Goal: Information Seeking & Learning: Learn about a topic

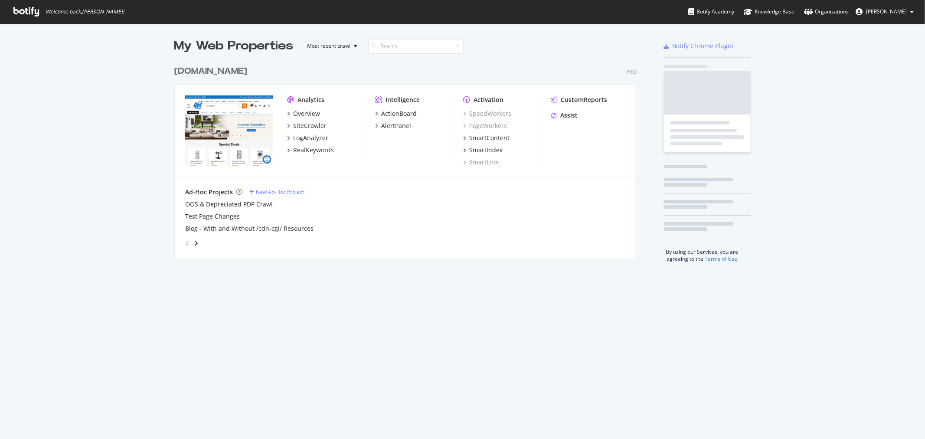
scroll to position [197, 462]
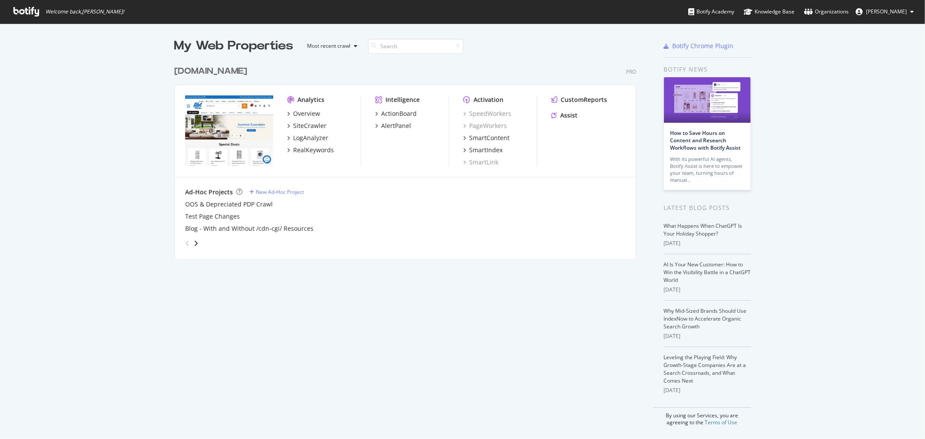
click at [195, 75] on div "[DOMAIN_NAME]" at bounding box center [210, 71] width 73 height 13
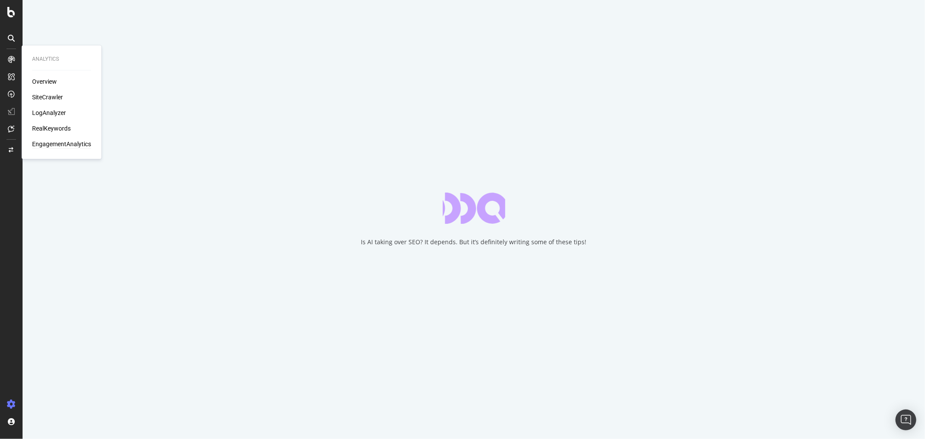
click at [51, 146] on div "EngagementAnalytics" at bounding box center [61, 144] width 59 height 9
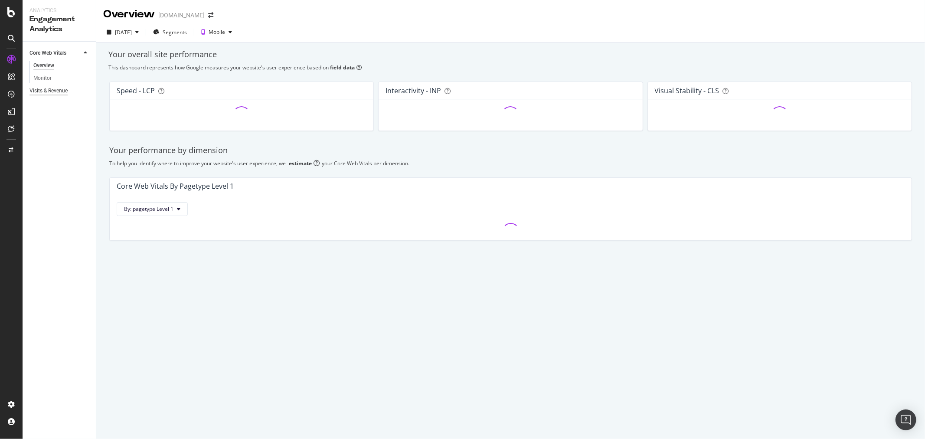
click at [56, 91] on div "Visits & Revenue" at bounding box center [49, 90] width 38 height 9
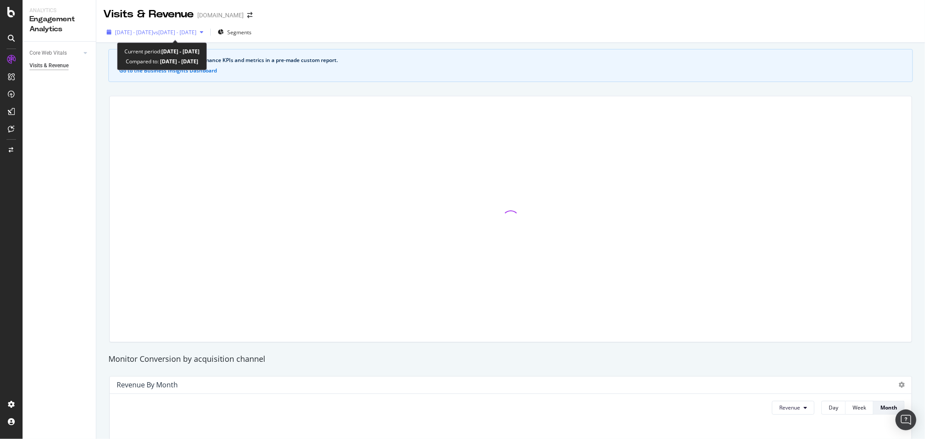
click at [197, 29] on span "vs 2025 Jul. 7th - Aug. 3rd" at bounding box center [174, 32] width 43 height 7
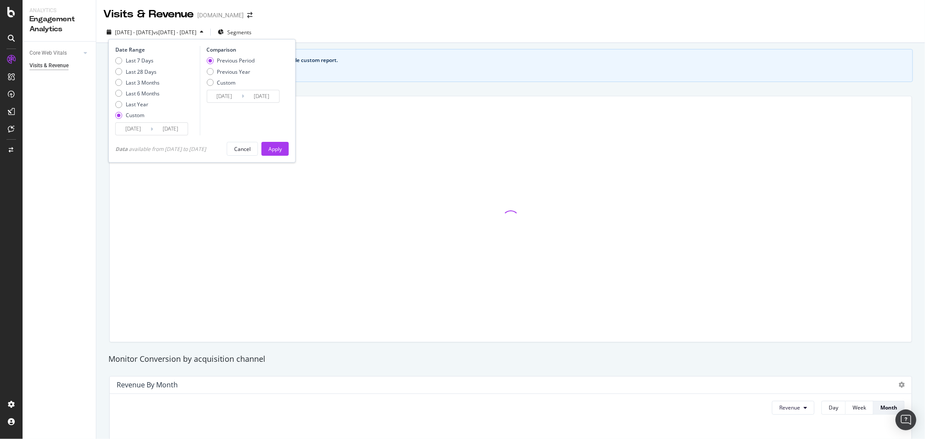
click at [539, 83] on div "See your organic search performance KPIs and metrics in a pre-made custom repor…" at bounding box center [510, 430] width 829 height 774
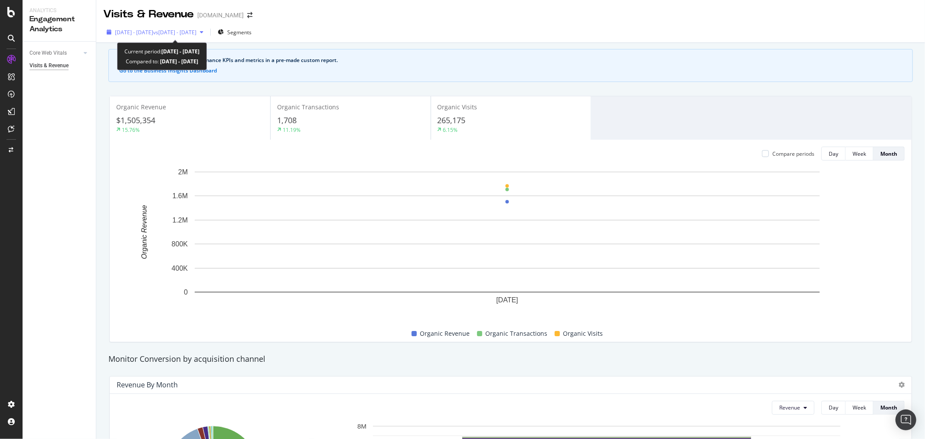
click at [197, 33] on span "vs 2025 Jul. 7th - Aug. 3rd" at bounding box center [174, 32] width 43 height 7
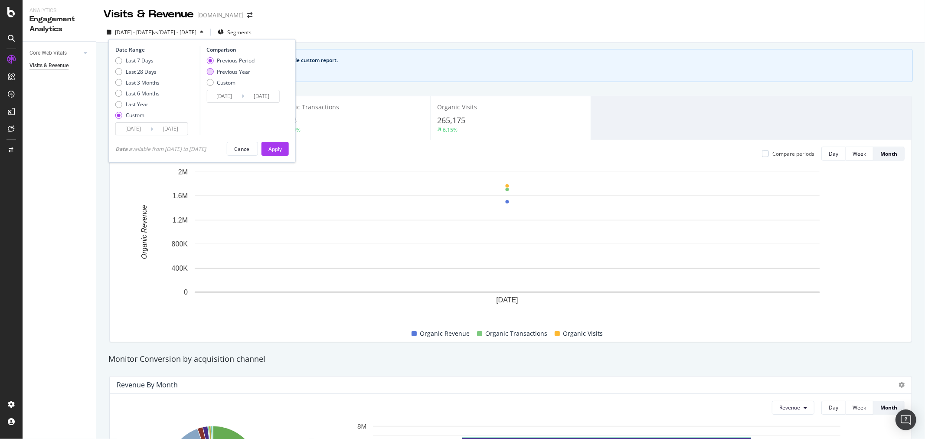
click at [244, 69] on div "Previous Year" at bounding box center [233, 71] width 33 height 7
type input "2024/08/05"
type input "2024/09/01"
click at [274, 150] on div "Apply" at bounding box center [275, 148] width 13 height 7
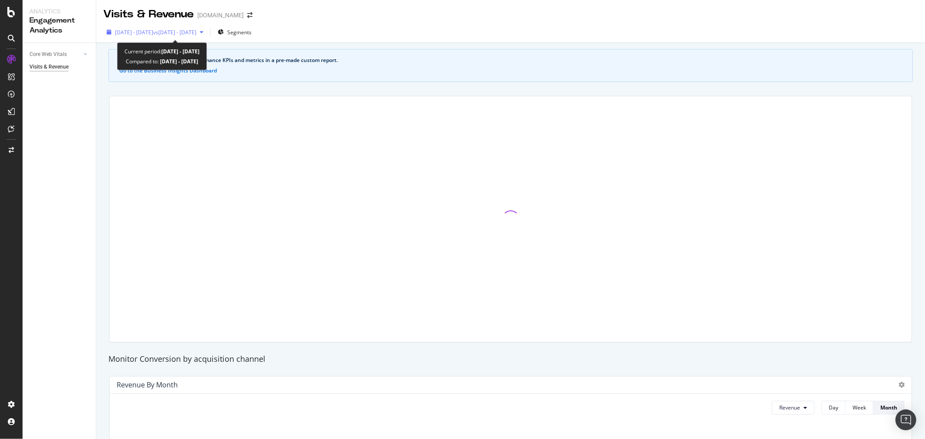
click at [153, 35] on span "[DATE] - [DATE]" at bounding box center [134, 32] width 38 height 7
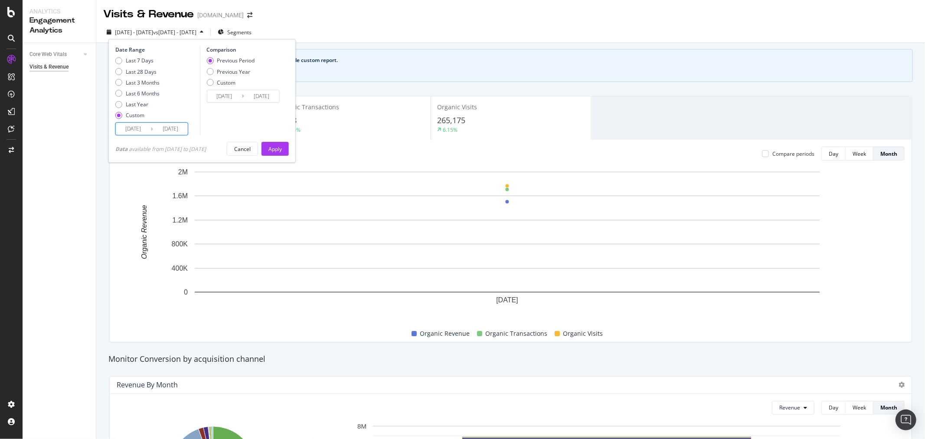
click at [137, 132] on input "[DATE]" at bounding box center [133, 129] width 35 height 12
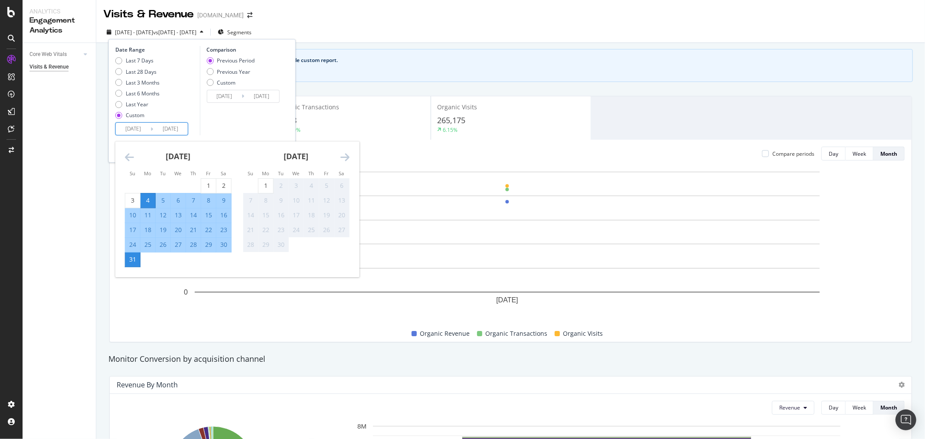
click at [149, 248] on div "25" at bounding box center [148, 244] width 15 height 9
type input "2025/08/25"
type input "2025/08/18"
type input "2025/08/24"
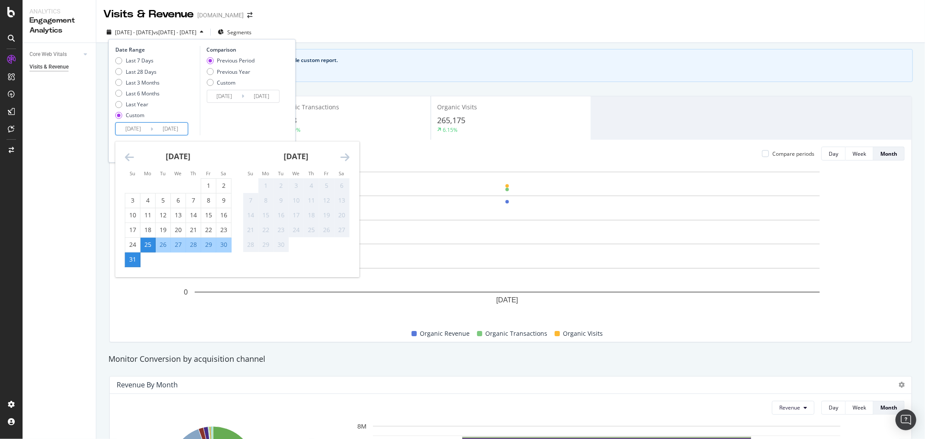
click at [267, 180] on div "1" at bounding box center [266, 186] width 15 height 14
type input "2025/09/01"
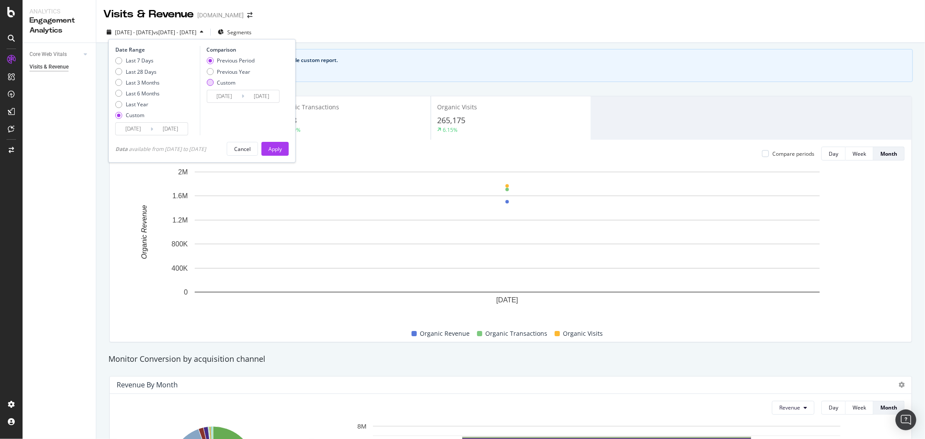
click at [210, 85] on div "Custom" at bounding box center [231, 82] width 48 height 7
click at [240, 98] on input "2025/08/17" at bounding box center [224, 96] width 35 height 12
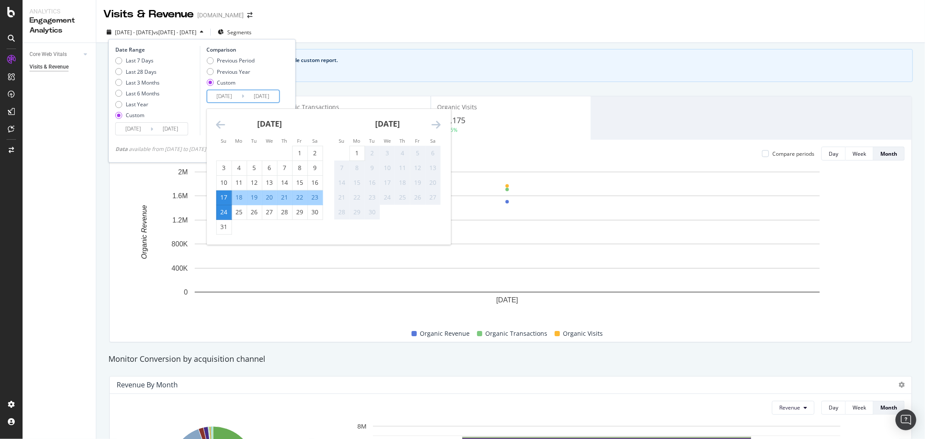
click at [222, 126] on icon "Move backward to switch to the previous month." at bounding box center [220, 124] width 9 height 10
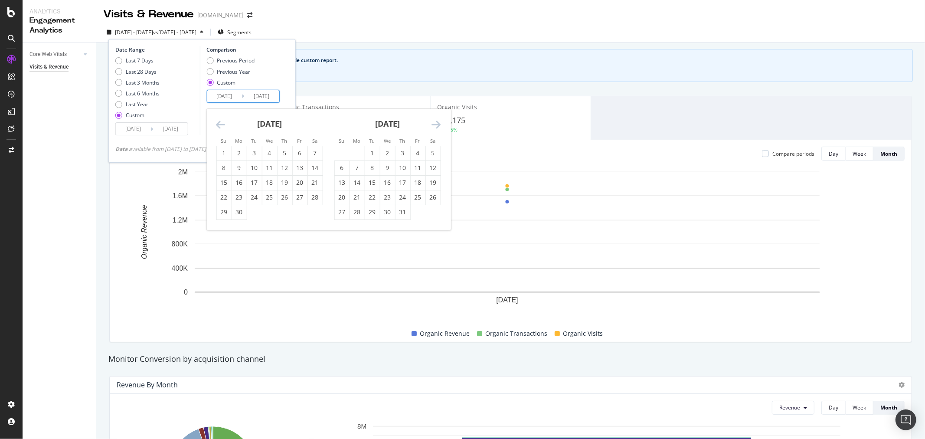
click at [222, 126] on icon "Move backward to switch to the previous month." at bounding box center [220, 124] width 9 height 10
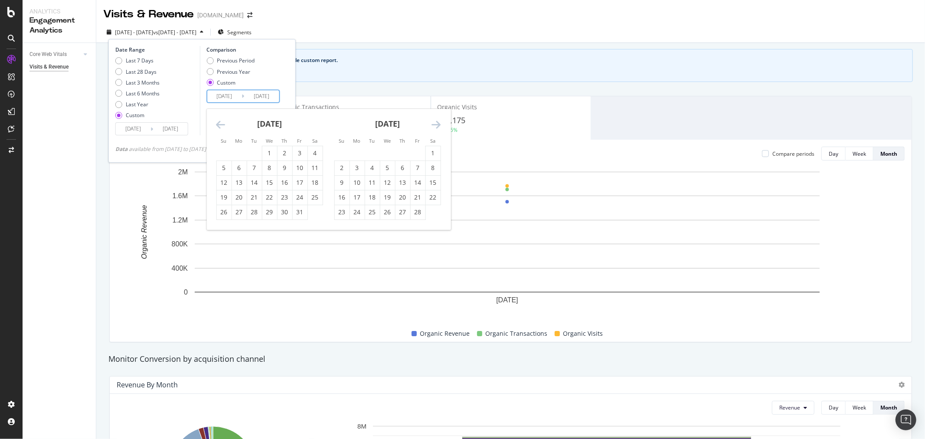
click at [222, 126] on icon "Move backward to switch to the previous month." at bounding box center [220, 124] width 9 height 10
click at [224, 127] on icon "Move backward to switch to the previous month." at bounding box center [220, 124] width 9 height 10
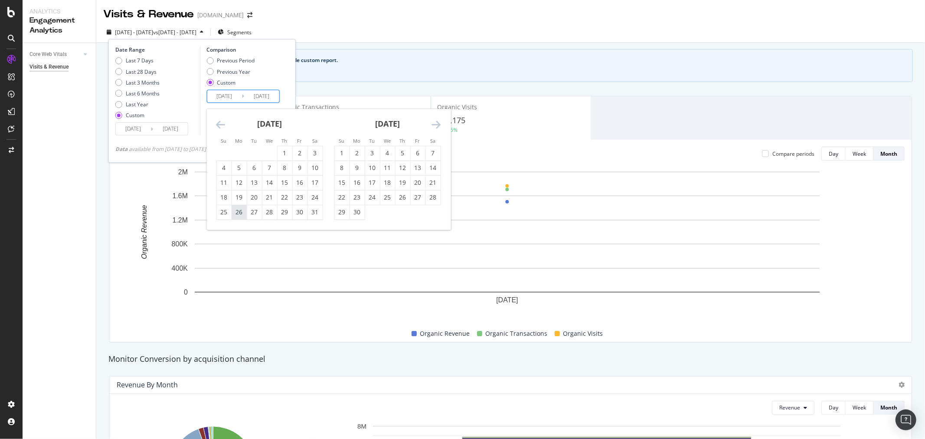
click at [239, 215] on div "26" at bounding box center [239, 212] width 15 height 9
type input "2024/08/26"
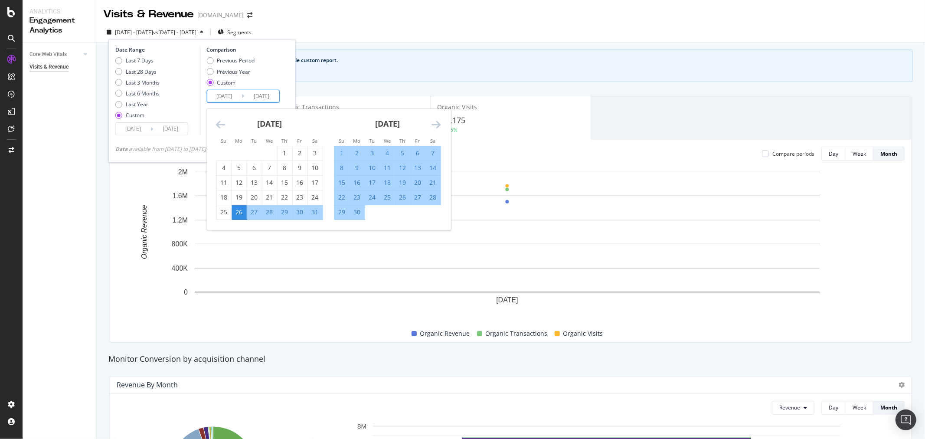
click at [354, 153] on div "2" at bounding box center [357, 153] width 15 height 9
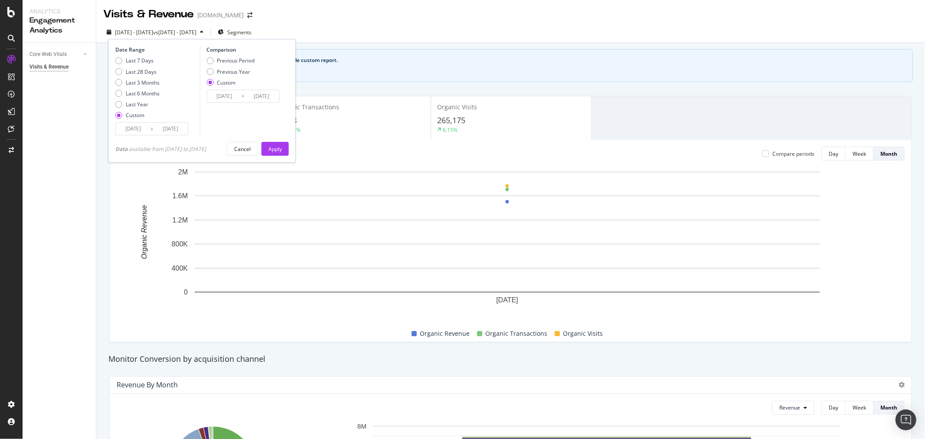
click at [272, 90] on input "2024/09/02" at bounding box center [261, 96] width 35 height 12
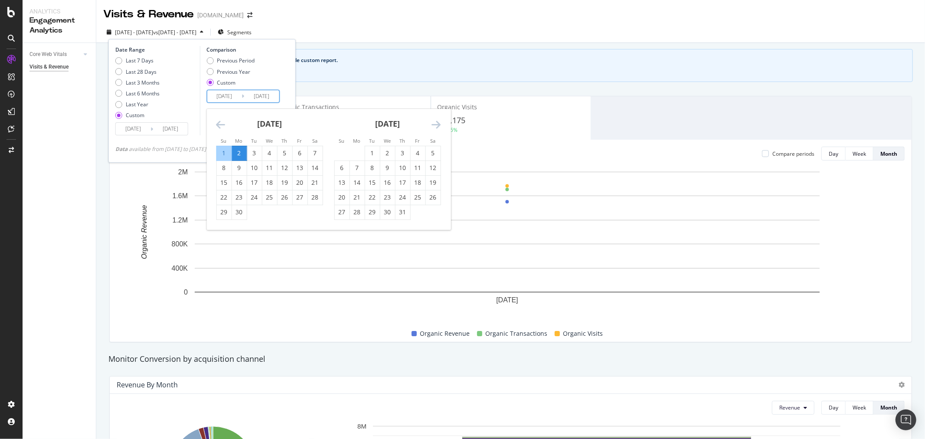
click at [219, 147] on div "1" at bounding box center [223, 153] width 15 height 14
type input "2024/09/01"
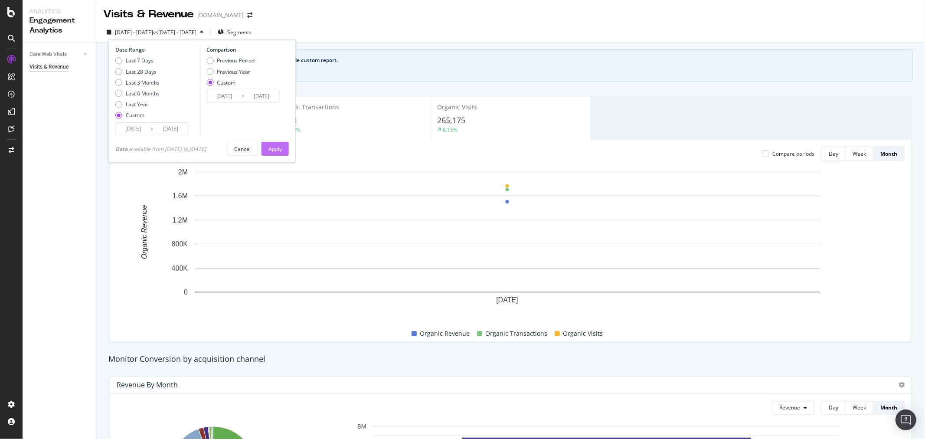
click at [280, 149] on div "Apply" at bounding box center [275, 148] width 13 height 7
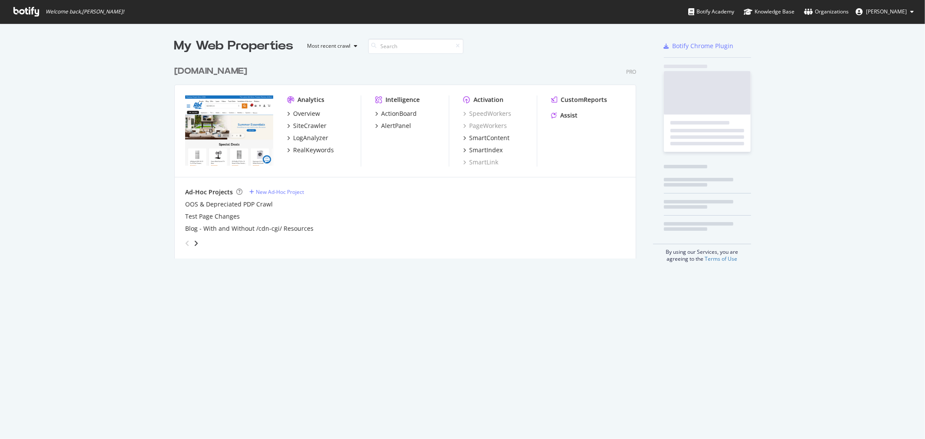
scroll to position [197, 462]
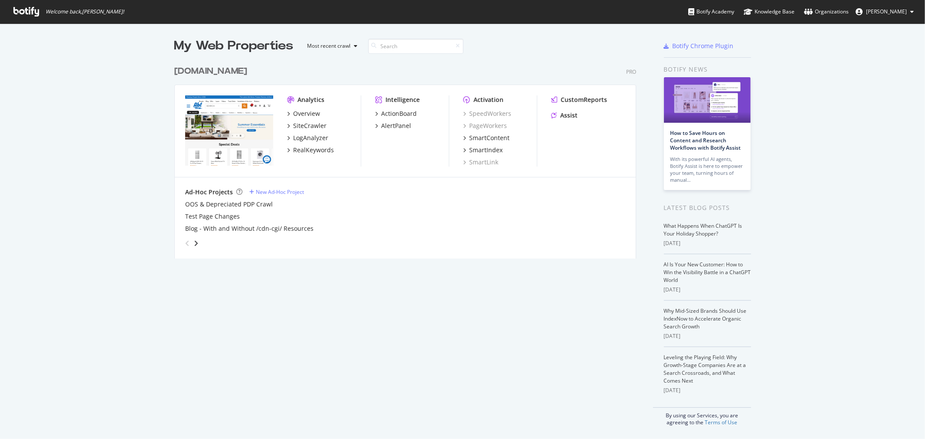
click at [184, 75] on div "[DOMAIN_NAME]" at bounding box center [210, 71] width 73 height 13
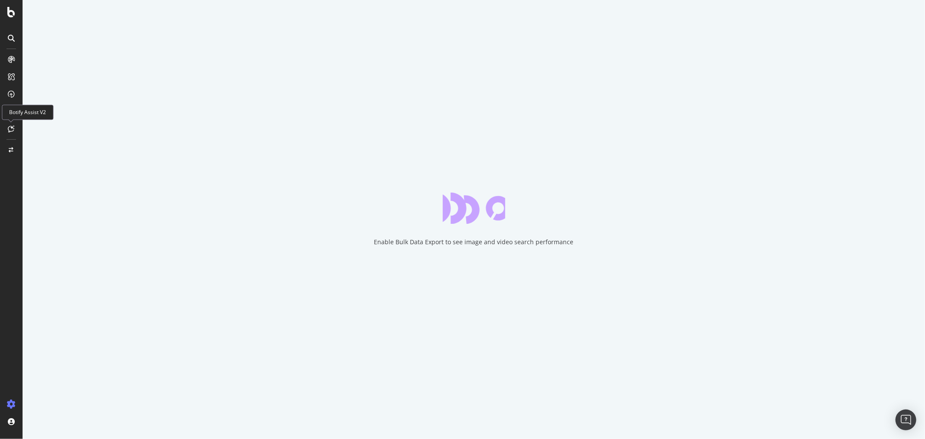
click at [12, 127] on icon at bounding box center [11, 128] width 7 height 7
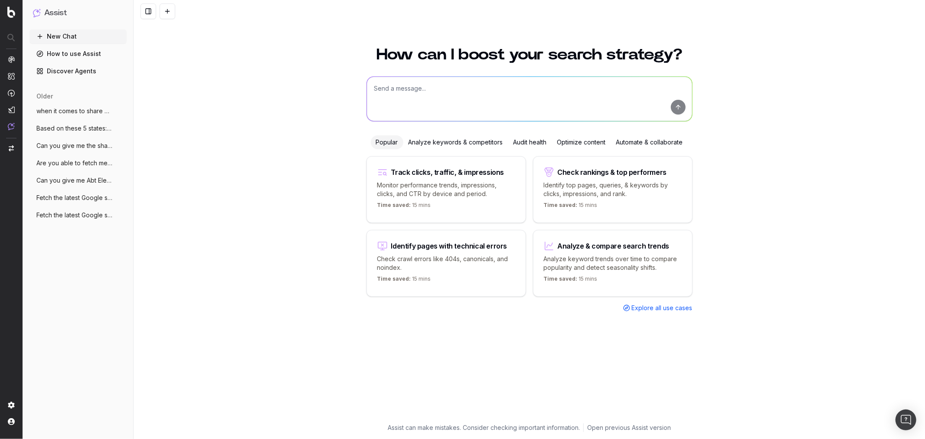
click at [97, 111] on span "when it comes to share of voice what is" at bounding box center [74, 111] width 76 height 9
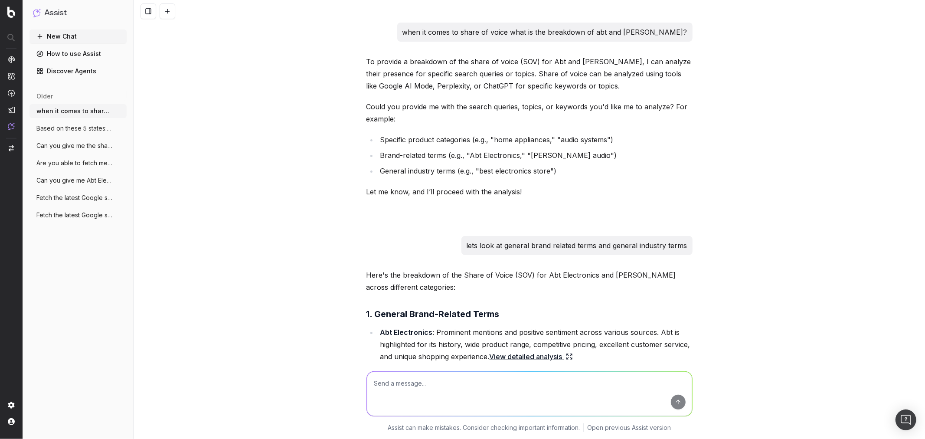
scroll to position [4154, 0]
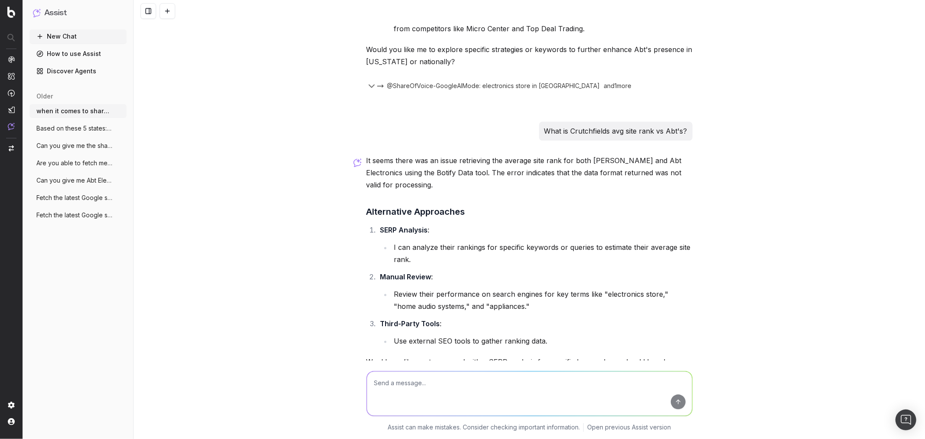
click at [98, 38] on button "New Chat" at bounding box center [78, 37] width 97 height 14
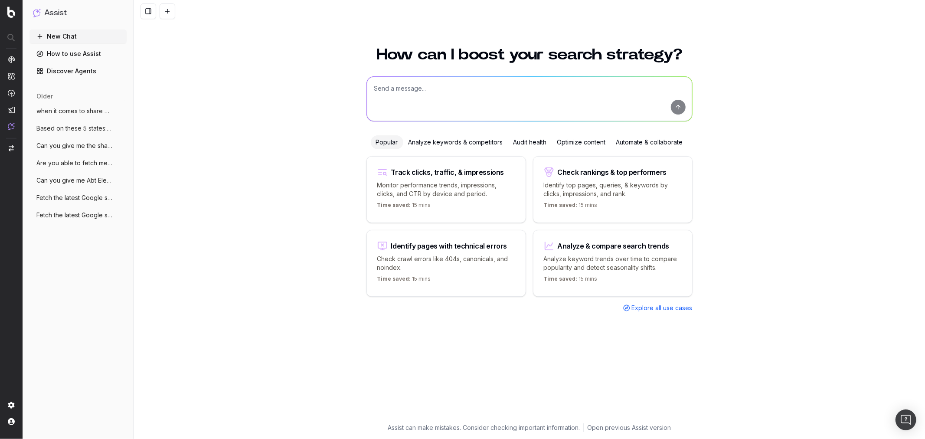
click at [469, 90] on textarea at bounding box center [529, 99] width 325 height 44
type textarea "Can you pull the serps for gift guides queries in google for the month of [DATE…"
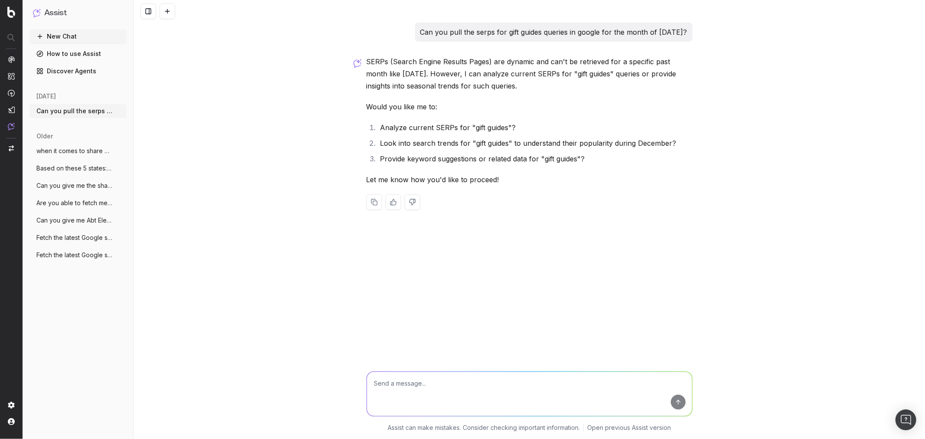
click at [522, 384] on textarea at bounding box center [529, 394] width 325 height 44
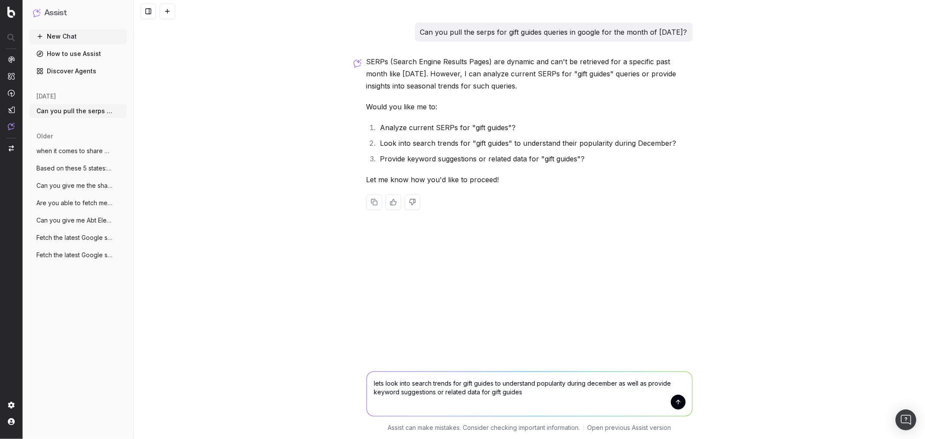
type textarea "lets look into search trends for gift guides to understand popularity during de…"
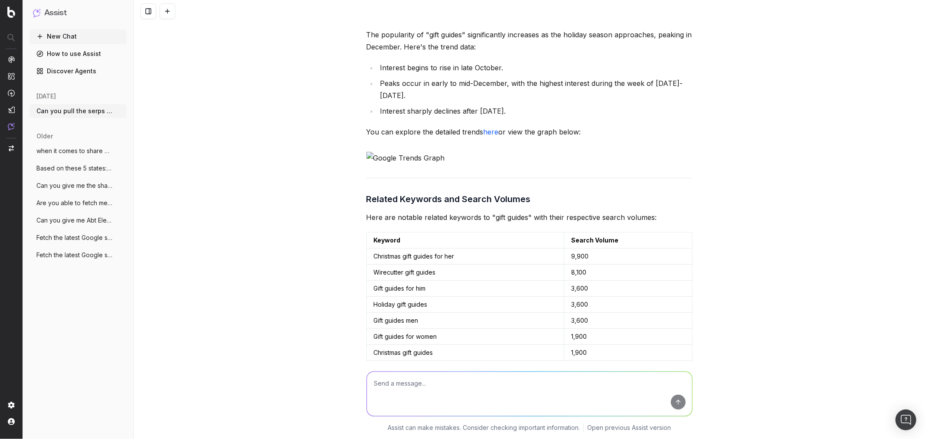
scroll to position [356, 0]
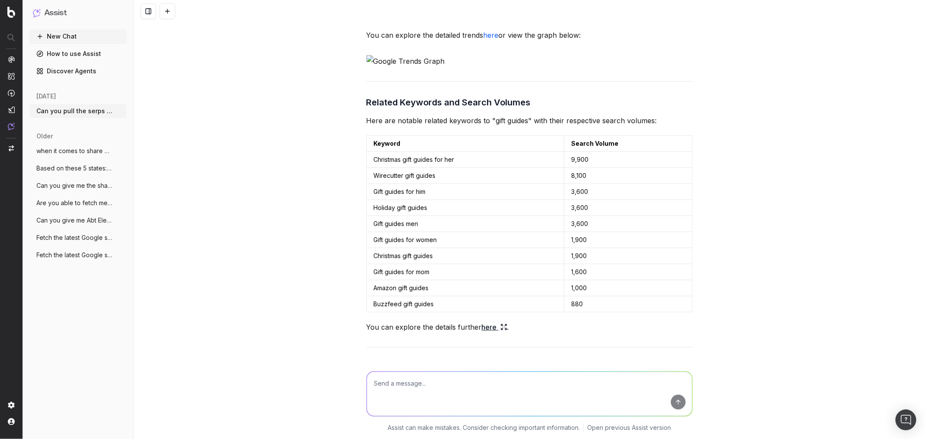
click at [487, 331] on link "here" at bounding box center [495, 327] width 26 height 12
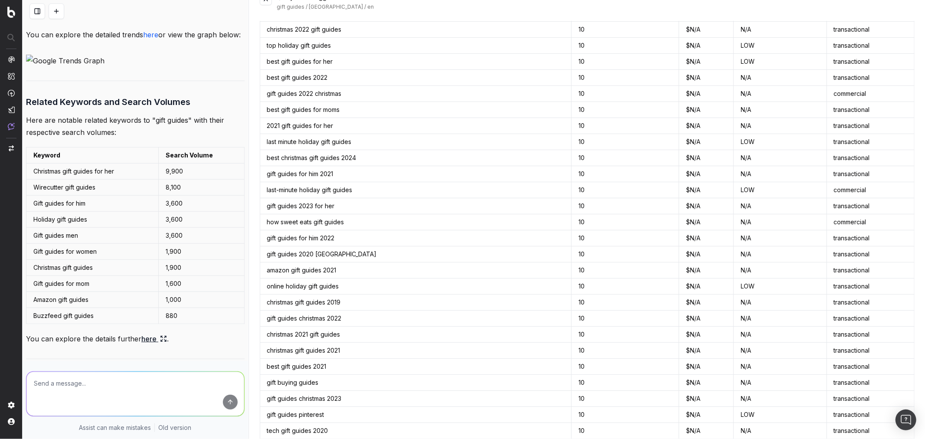
scroll to position [28, 0]
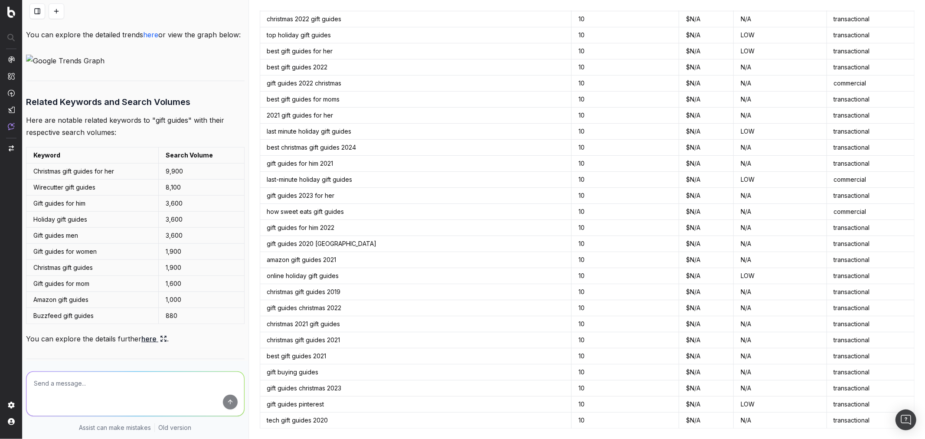
drag, startPoint x: 261, startPoint y: 45, endPoint x: 684, endPoint y: 462, distance: 593.6
click at [684, 439] on html "Assist New Chat How to use Assist Discover Agents [DATE] Can you pull the serps…" at bounding box center [462, 219] width 925 height 439
copy thead
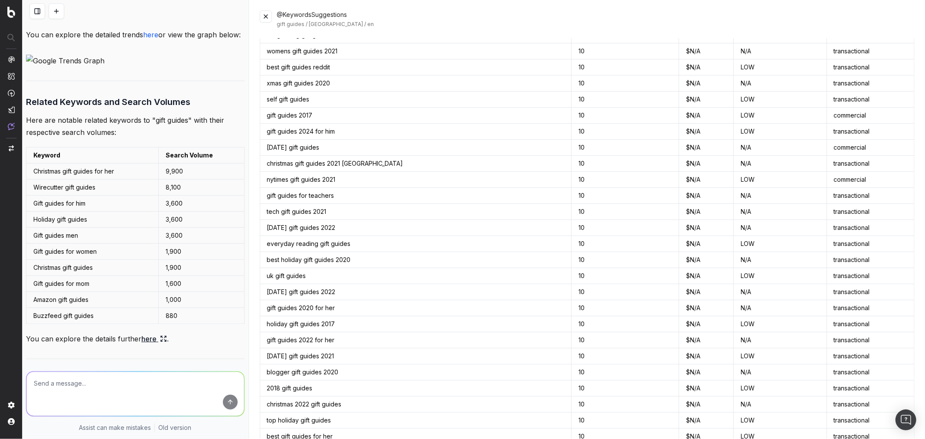
scroll to position [0, 0]
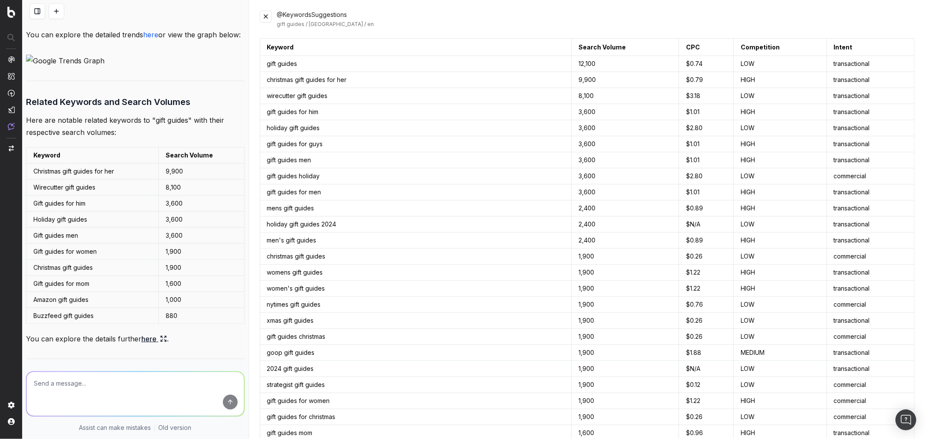
click at [887, 28] on div "@KeywordsSuggestions gift guides / United States / en Keyword Search Volume CPC…" at bounding box center [587, 219] width 676 height 439
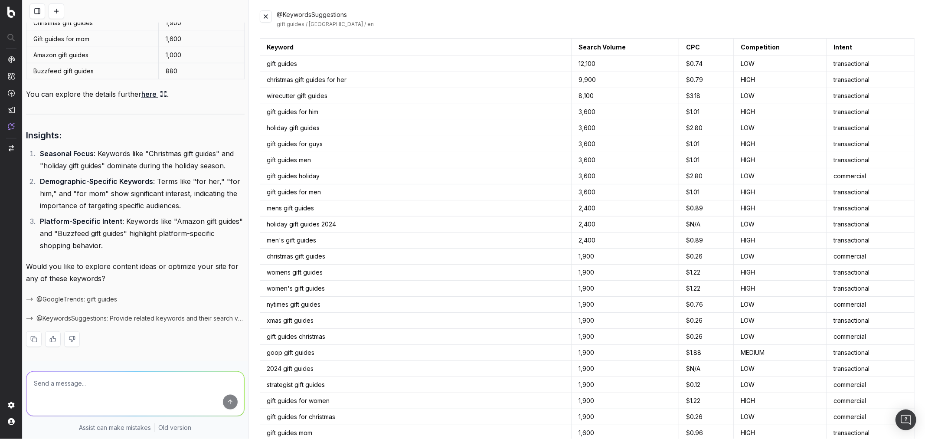
scroll to position [686, 0]
click at [70, 302] on span "@GoogleTrends: gift guides" at bounding box center [76, 299] width 81 height 9
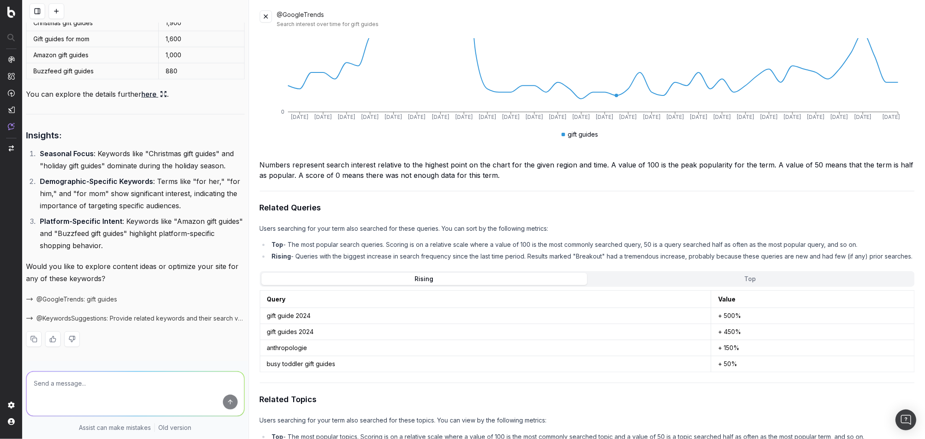
scroll to position [385, 0]
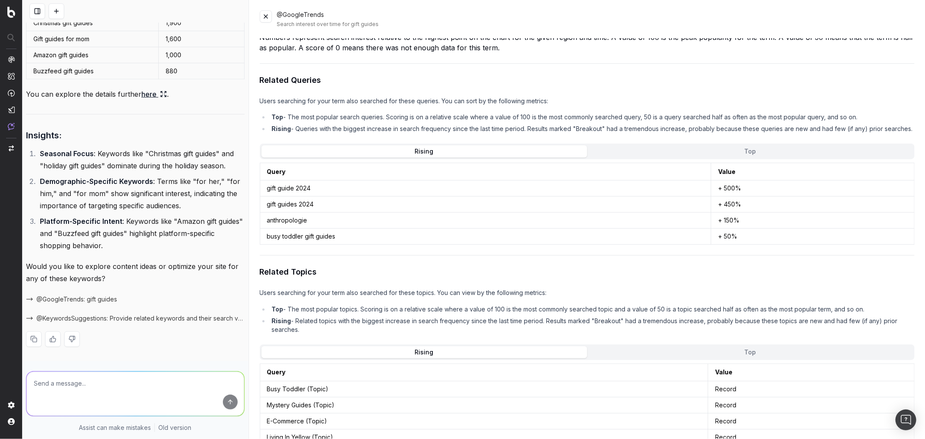
click at [667, 152] on button "Top" at bounding box center [750, 151] width 326 height 12
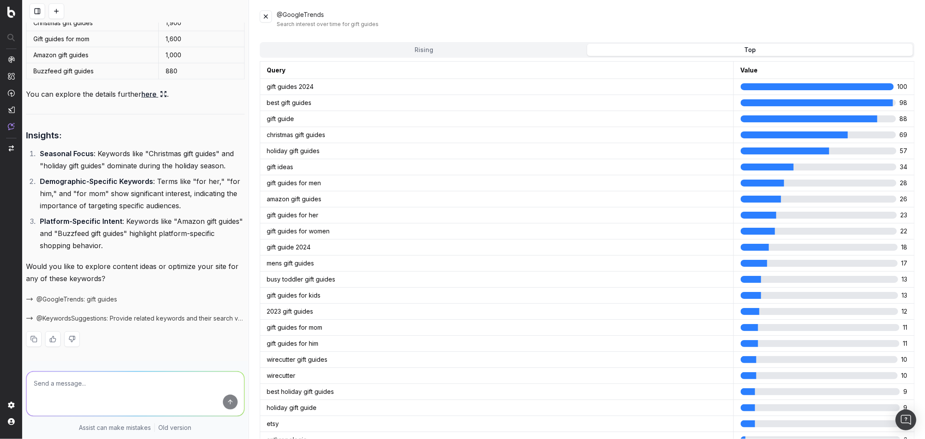
scroll to position [241, 0]
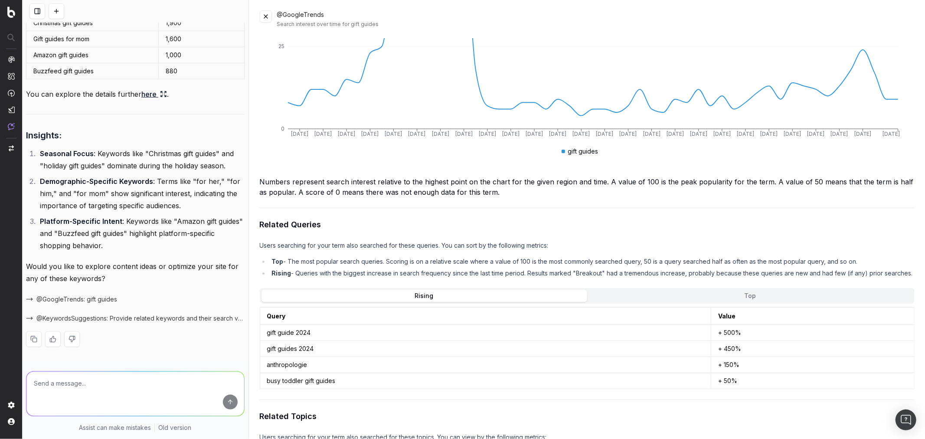
click at [330, 302] on button "Rising" at bounding box center [425, 296] width 326 height 12
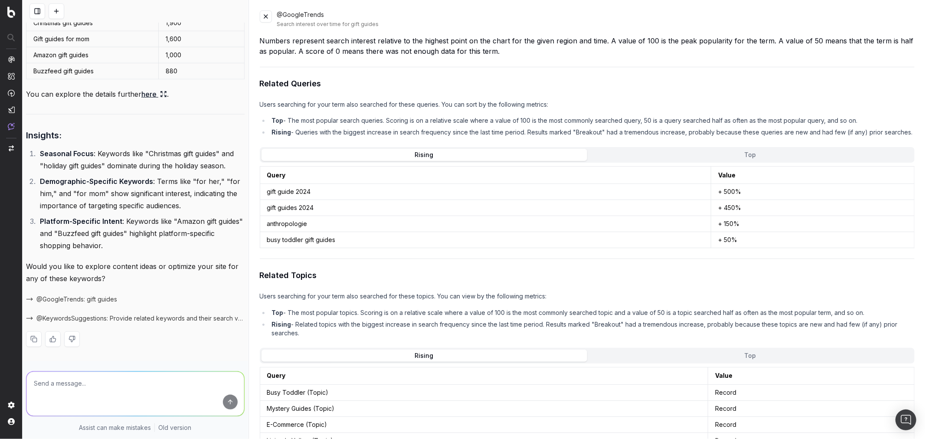
scroll to position [385, 0]
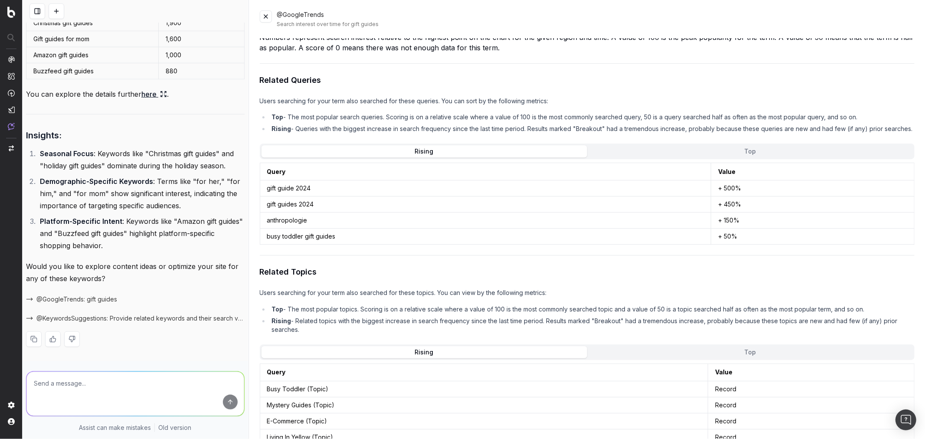
click at [729, 150] on button "Top" at bounding box center [750, 151] width 326 height 12
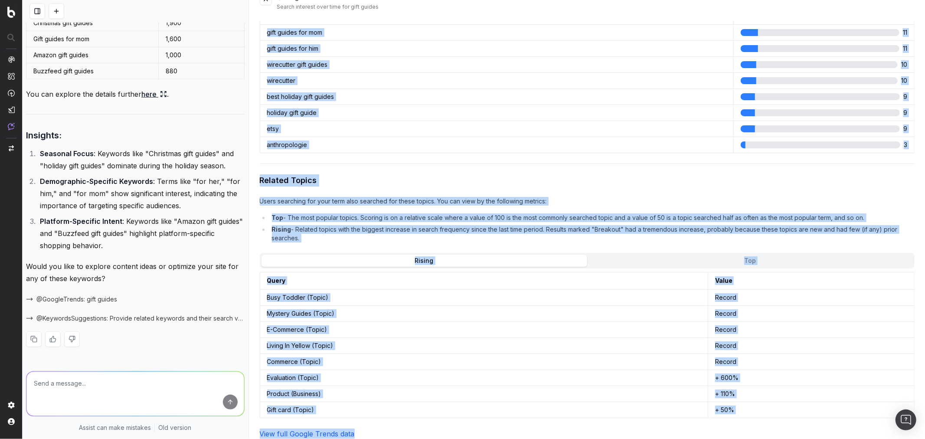
scroll to position [28, 0]
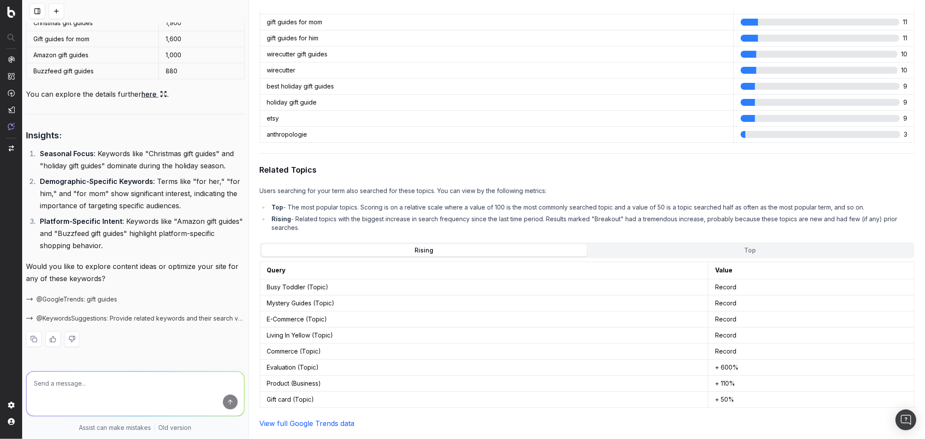
drag, startPoint x: 261, startPoint y: 269, endPoint x: 875, endPoint y: 145, distance: 627.1
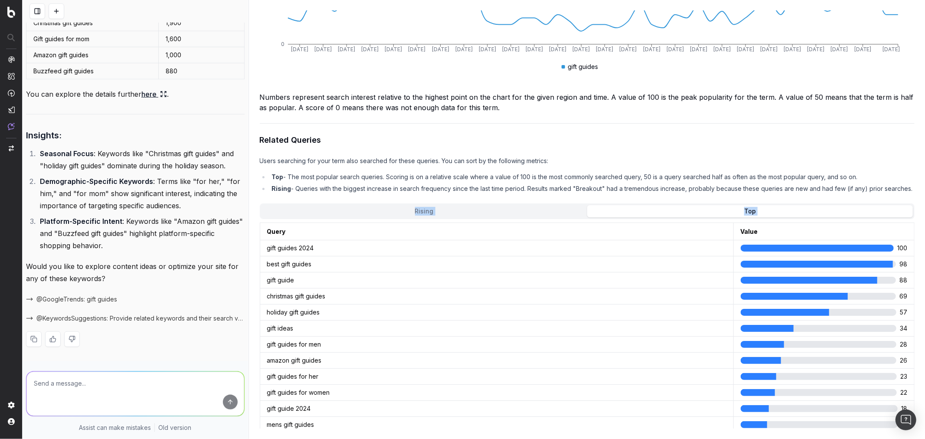
scroll to position [283, 0]
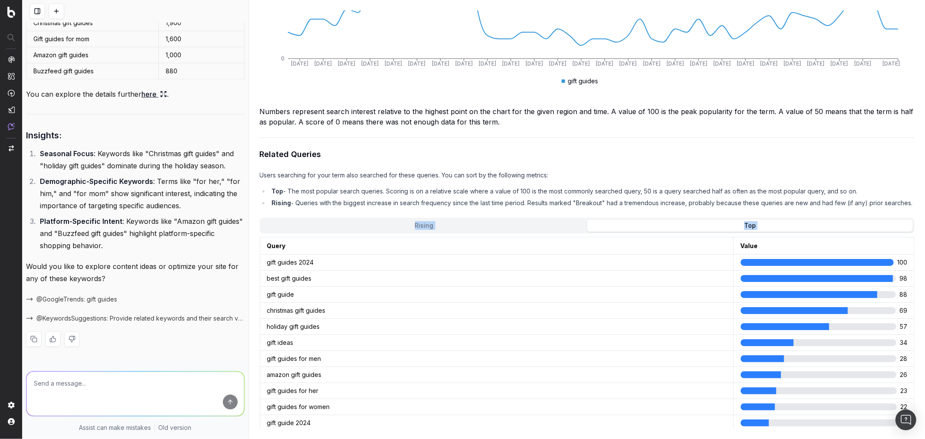
copy div "Rising Top"
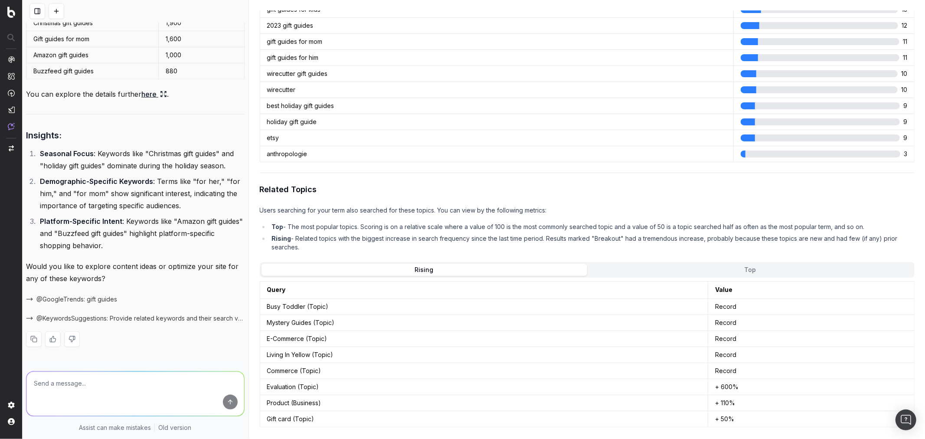
scroll to position [765, 0]
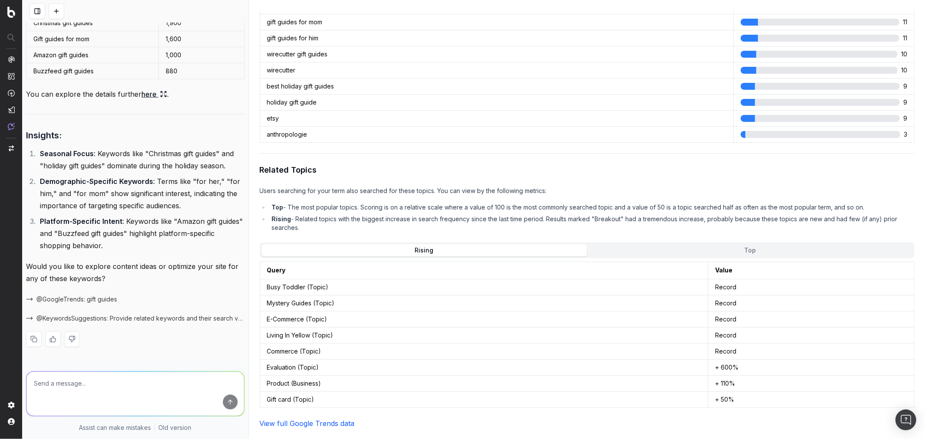
click at [641, 244] on button "Top" at bounding box center [750, 250] width 326 height 12
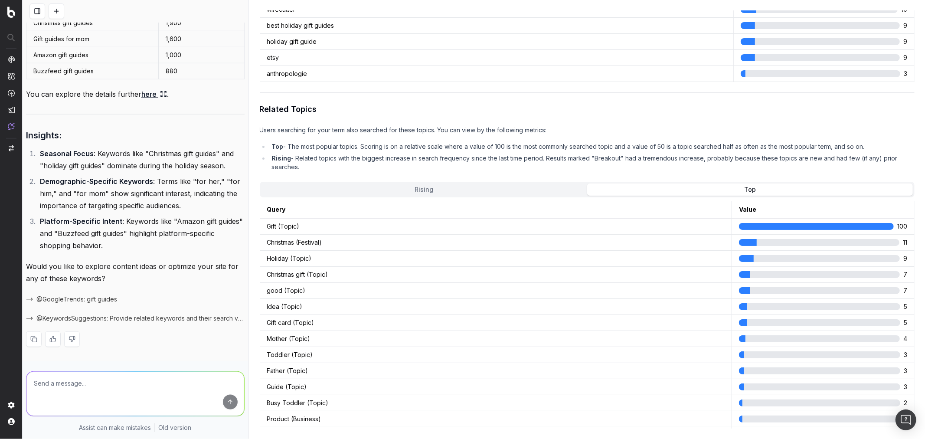
scroll to position [926, 0]
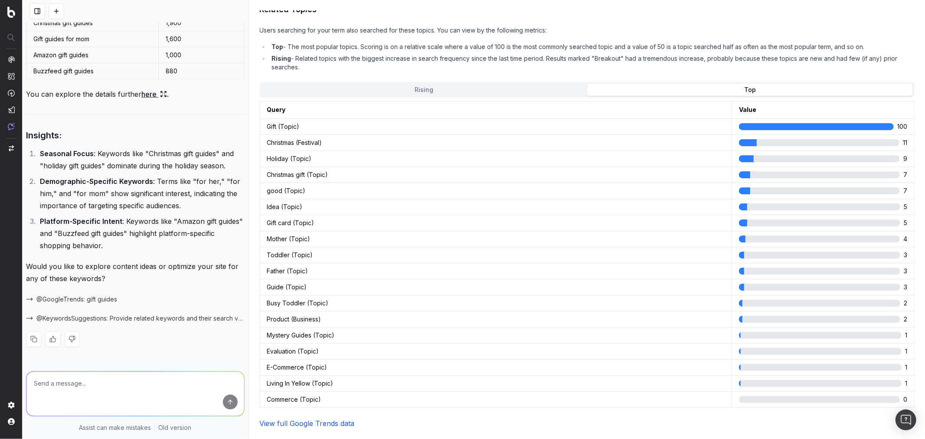
click at [317, 126] on td "Gift (Topic)" at bounding box center [496, 126] width 472 height 16
click at [339, 423] on link "View full Google Trends data" at bounding box center [307, 423] width 95 height 9
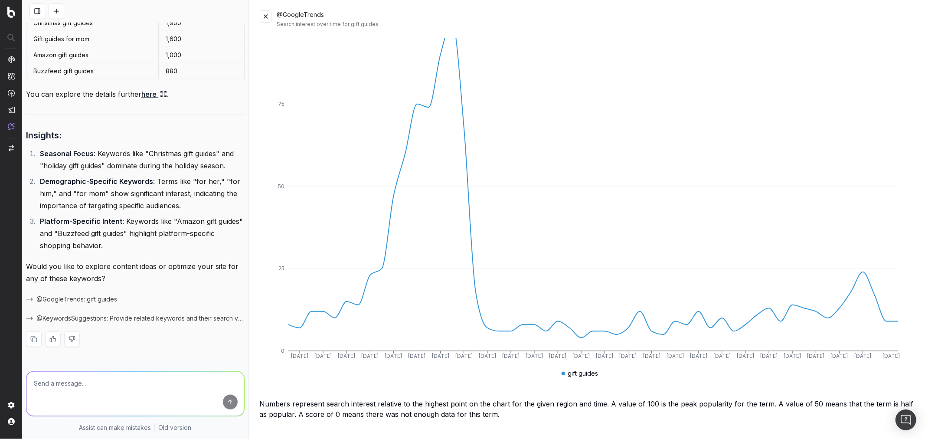
scroll to position [0, 0]
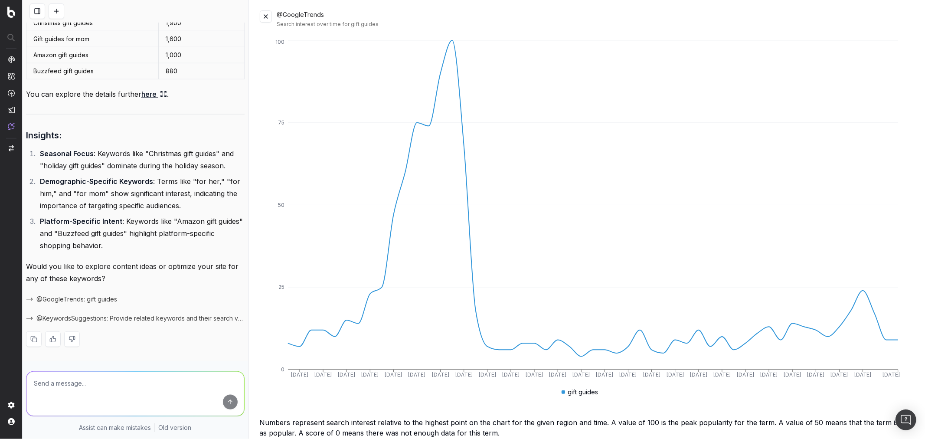
click at [264, 19] on button at bounding box center [266, 16] width 12 height 12
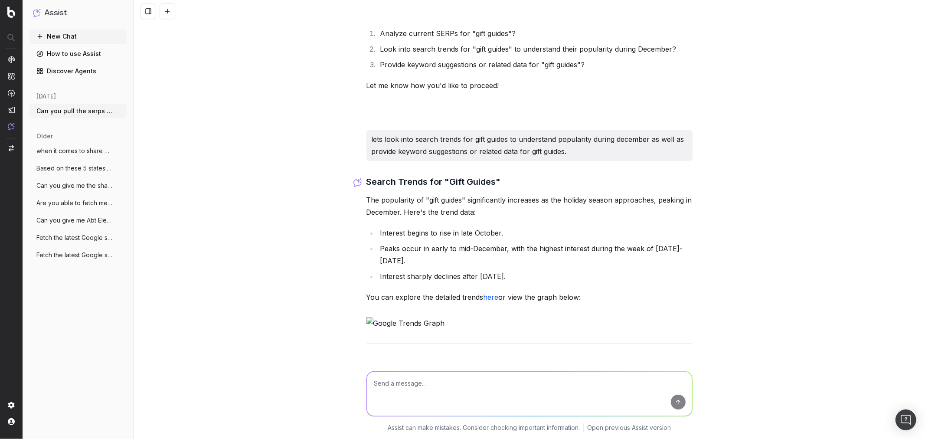
scroll to position [96, 0]
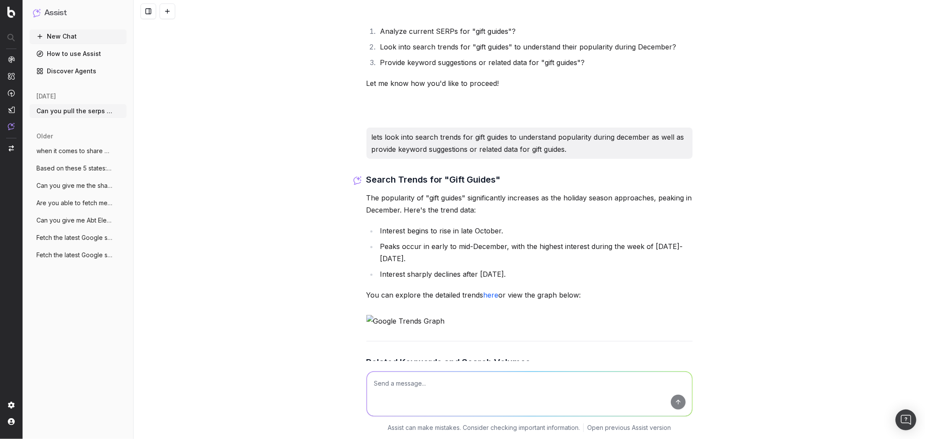
click at [433, 319] on img at bounding box center [530, 321] width 326 height 12
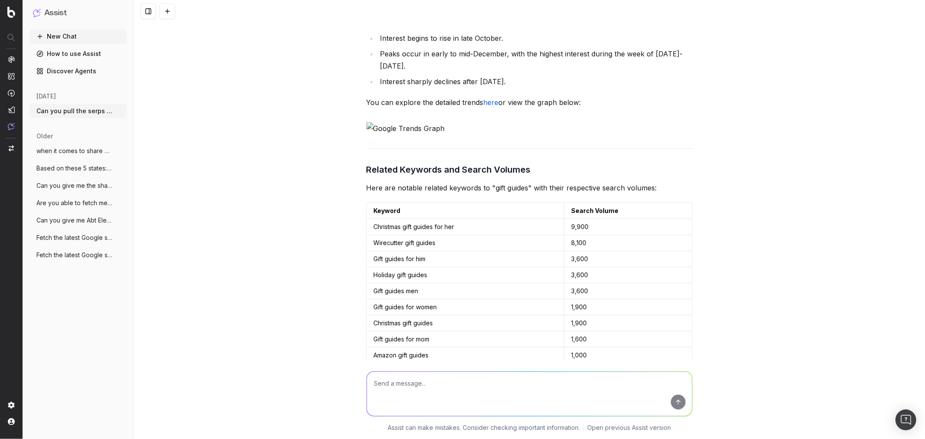
scroll to position [553, 0]
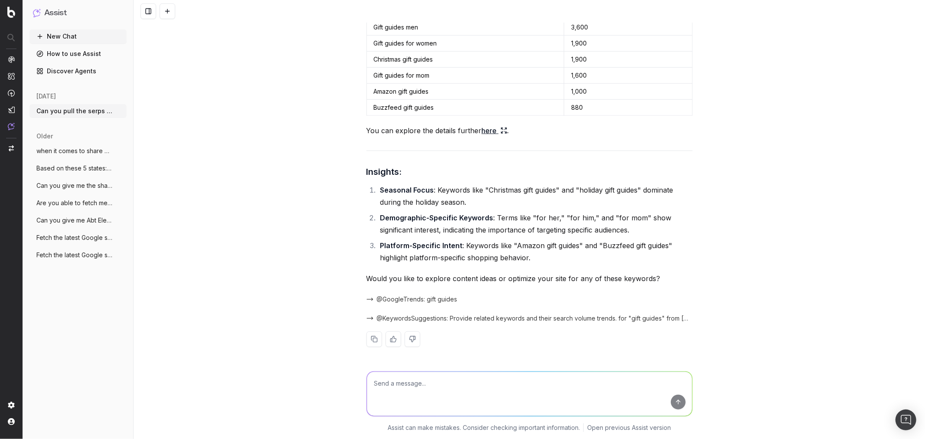
click at [452, 399] on textarea at bounding box center [529, 394] width 325 height 44
type textarea "l"
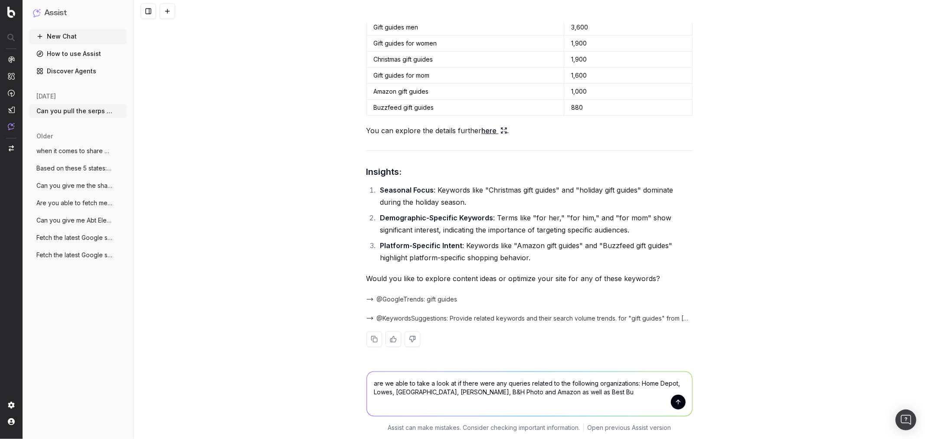
type textarea "are we able to take a look at if there were any queries related to the followin…"
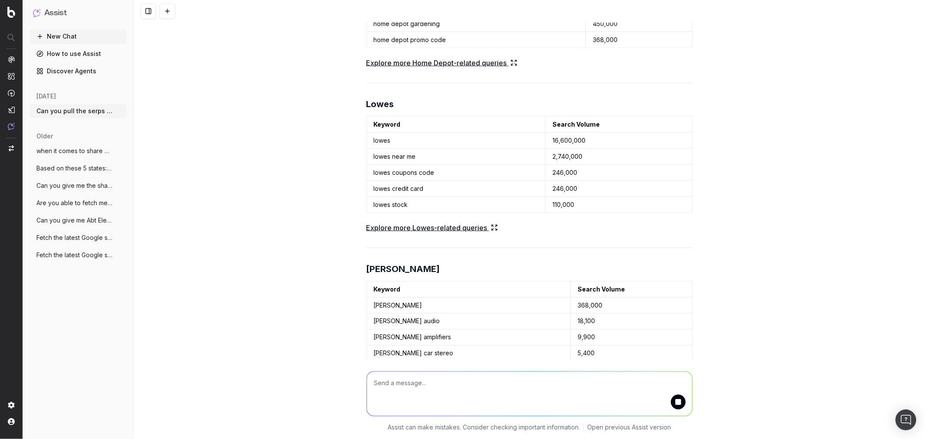
scroll to position [1130, 0]
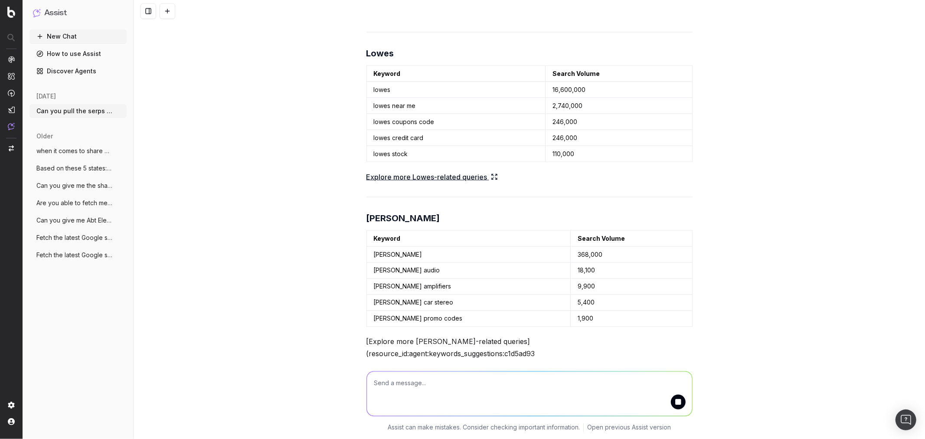
click at [492, 387] on textarea at bounding box center [529, 394] width 325 height 44
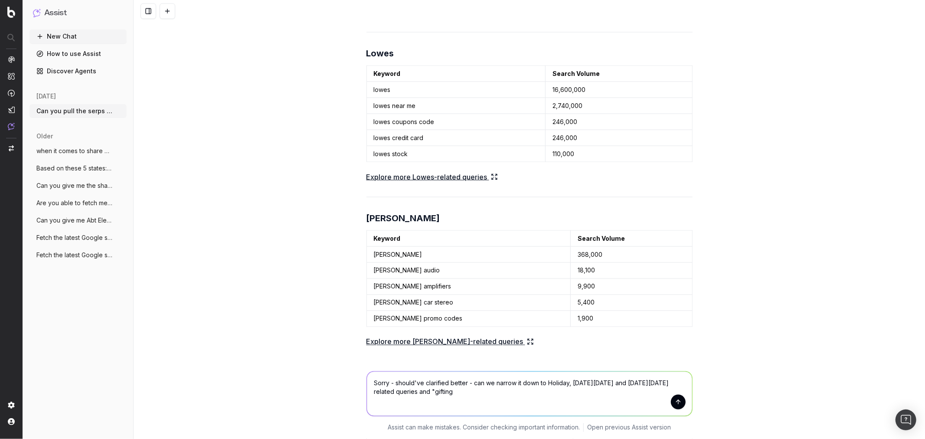
type textarea "Sorry - should've clarified better - can we narrow it down to Holiday, Black Fr…"
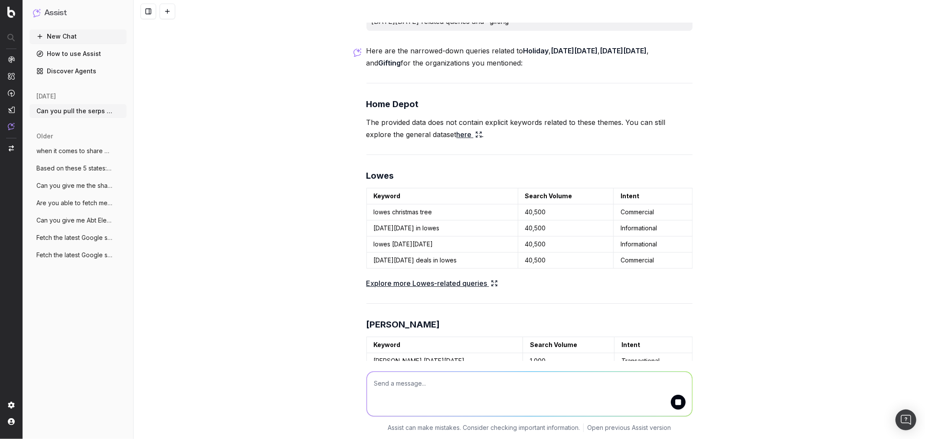
scroll to position [2302, 0]
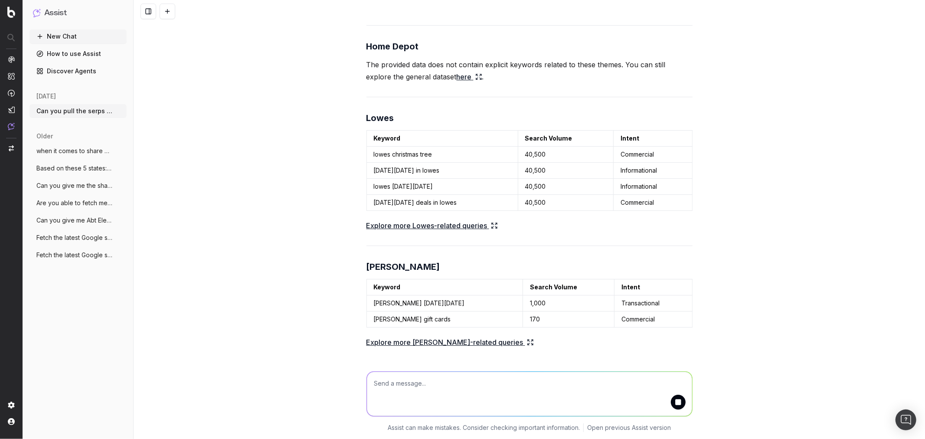
drag, startPoint x: 459, startPoint y: 215, endPoint x: 397, endPoint y: 217, distance: 61.6
click at [397, 220] on link "Explore more Lowes-related queries" at bounding box center [432, 226] width 131 height 12
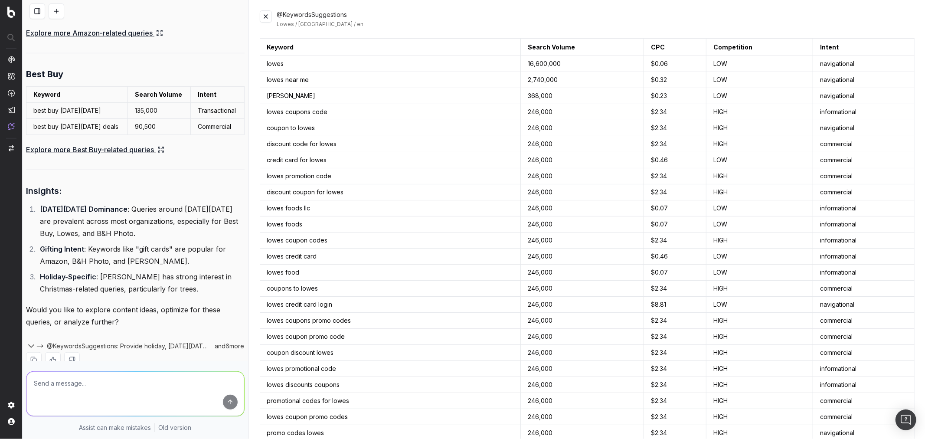
scroll to position [3167, 0]
click at [128, 414] on textarea at bounding box center [135, 394] width 218 height 44
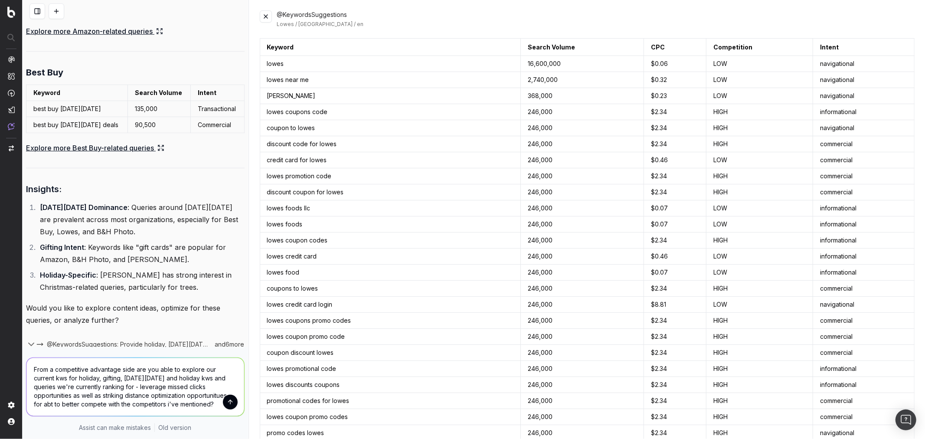
type textarea "From a competitive advantage side are you able to explore our current kws for h…"
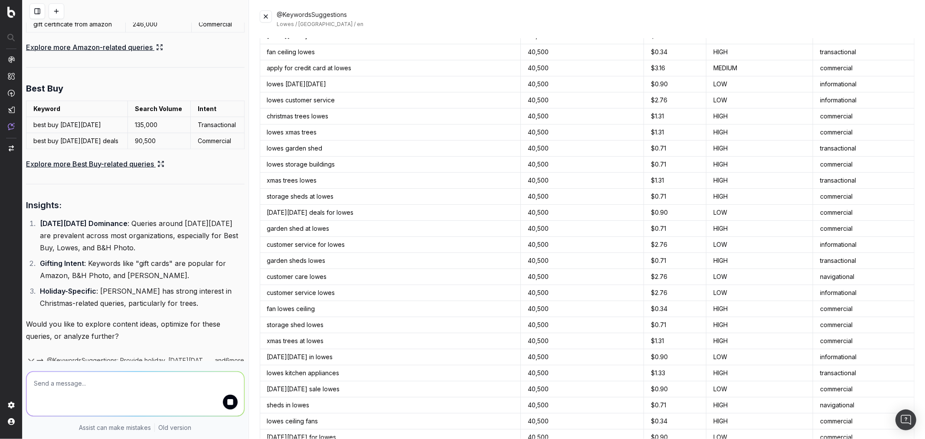
scroll to position [2265, 0]
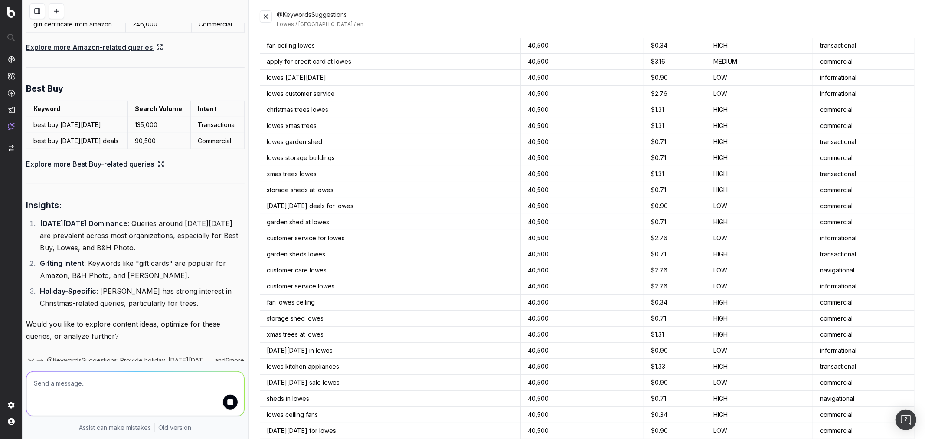
click at [269, 21] on button at bounding box center [266, 16] width 12 height 12
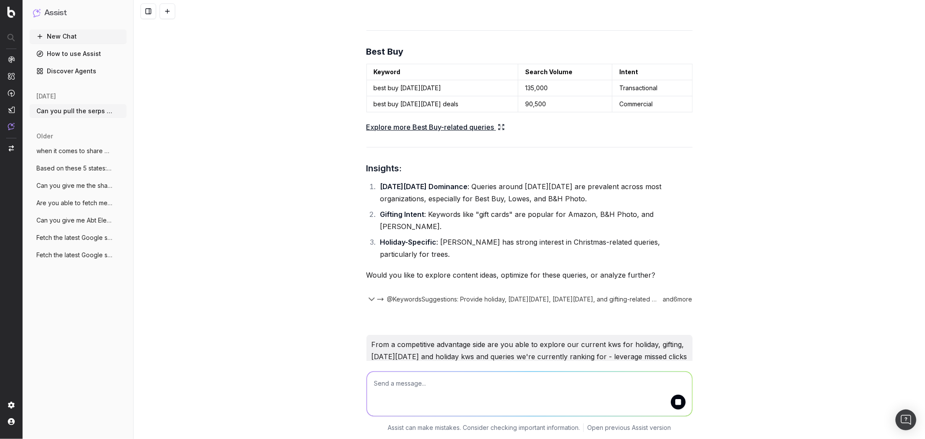
scroll to position [3321, 0]
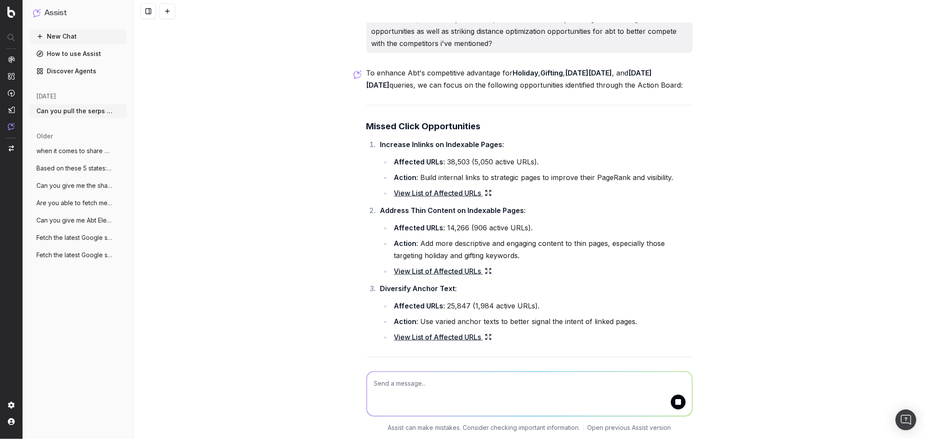
click at [428, 187] on link "View List of Affected URLs" at bounding box center [443, 193] width 98 height 12
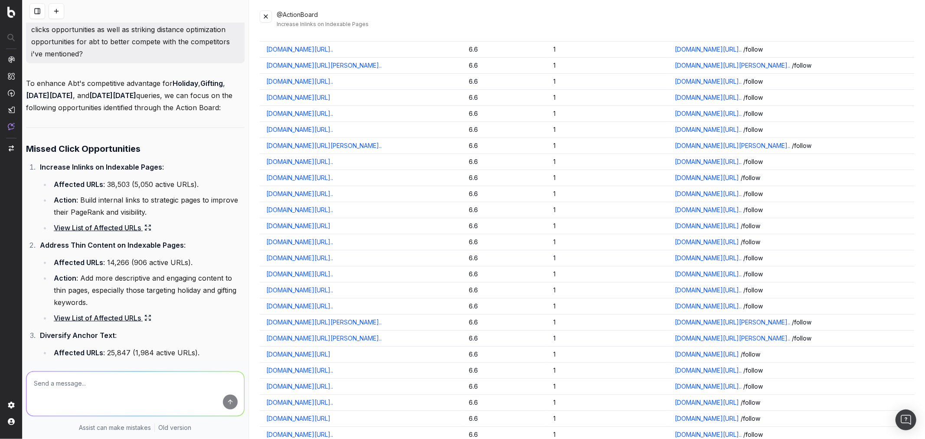
scroll to position [0, 0]
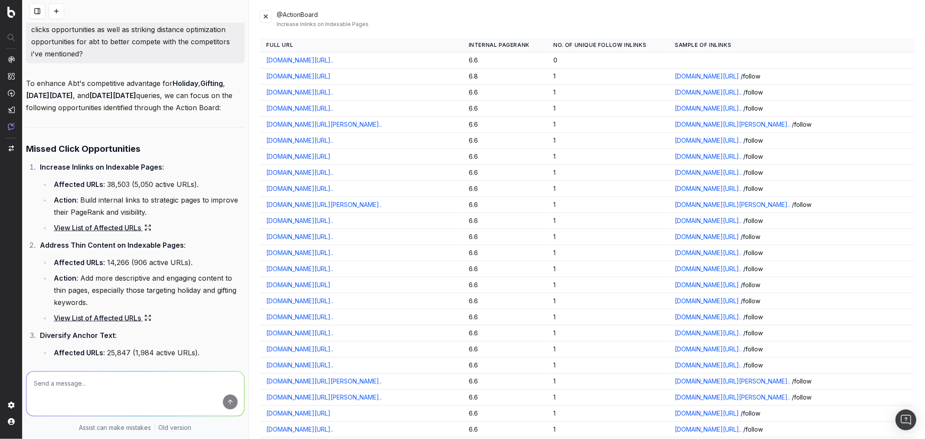
click at [260, 14] on button at bounding box center [266, 16] width 12 height 12
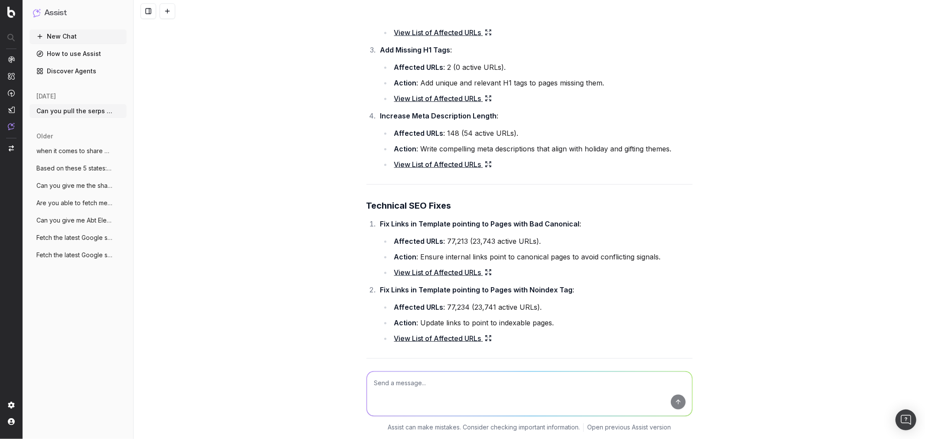
scroll to position [4023, 0]
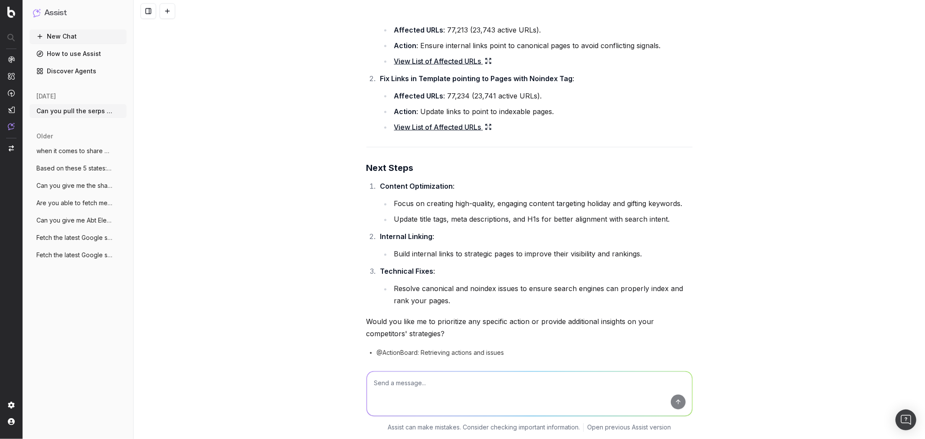
click at [462, 385] on textarea at bounding box center [529, 394] width 325 height 44
type textarea "p"
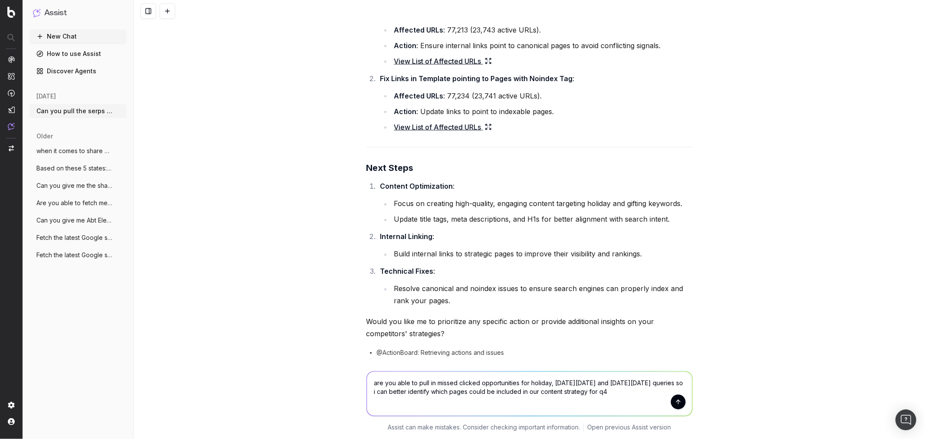
type textarea "are you able to pull in missed clicked opportunities for holiday, black friday …"
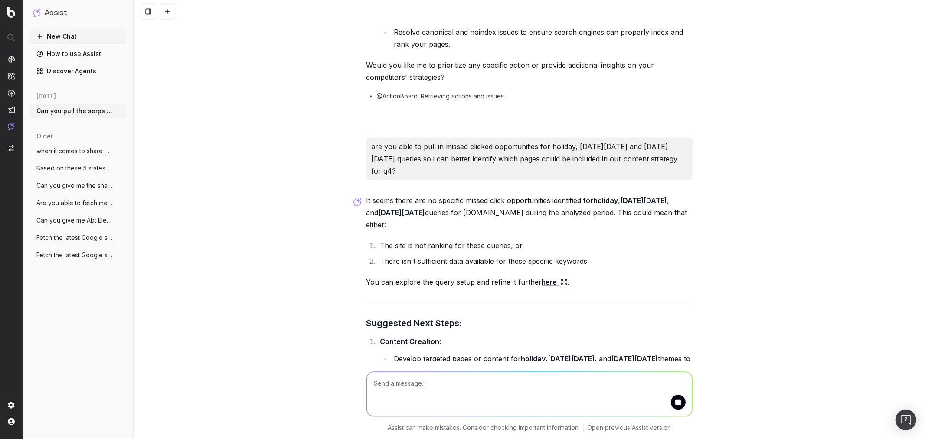
scroll to position [4299, 0]
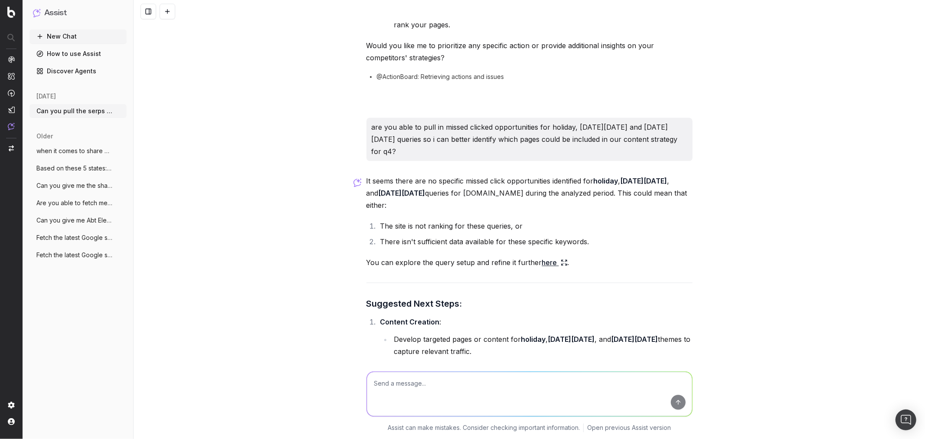
click at [550, 256] on link "here" at bounding box center [555, 262] width 26 height 12
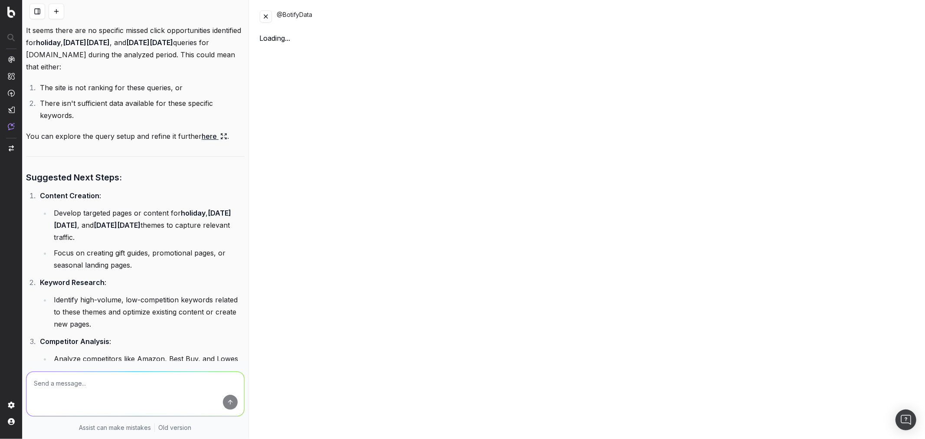
scroll to position [4712, 0]
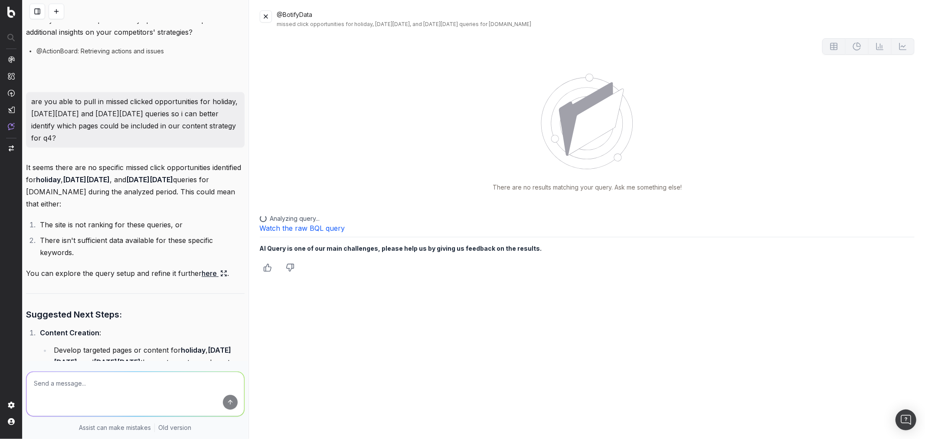
click at [265, 19] on button at bounding box center [266, 16] width 12 height 12
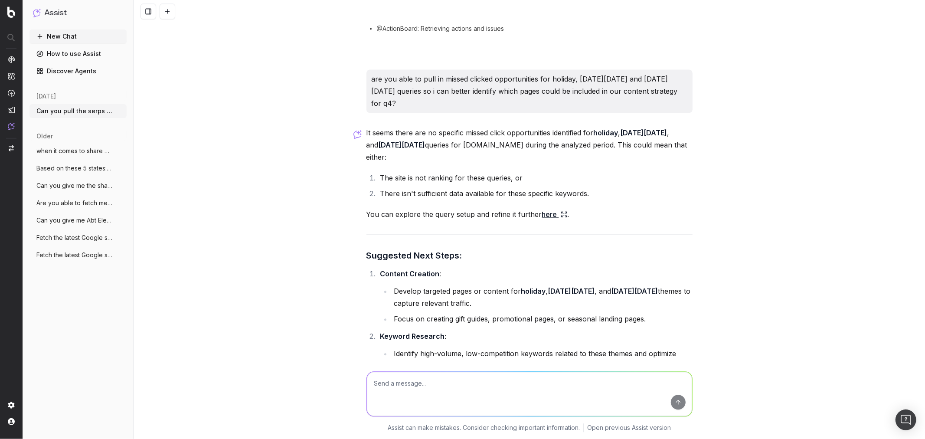
scroll to position [4426, 0]
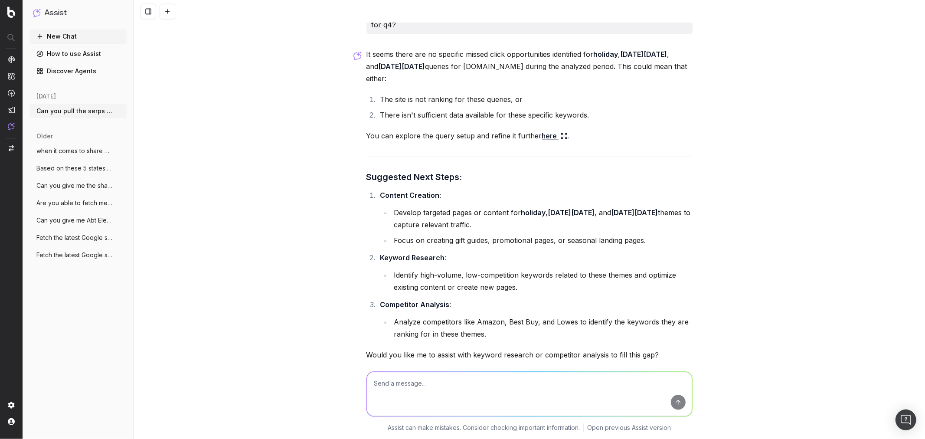
click at [613, 371] on span "@BotifyData: missed click opportunities for holiday, Black Friday, and Cyber Mo…" at bounding box center [535, 375] width 316 height 9
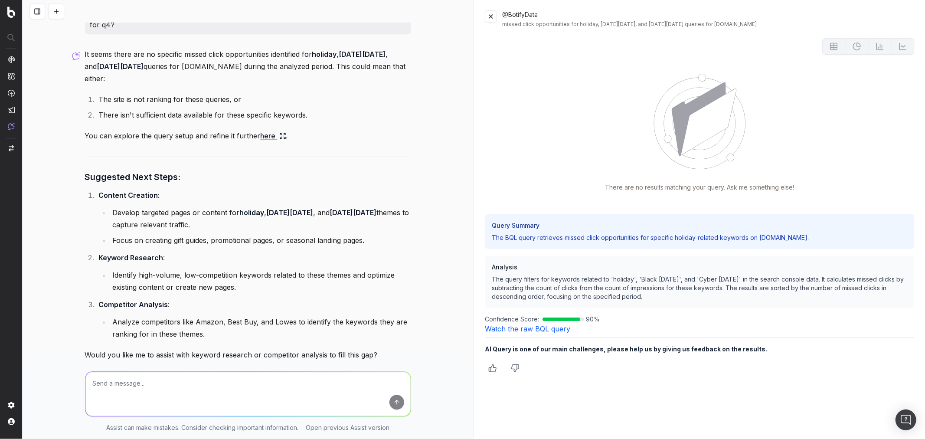
click at [499, 327] on link "Watch the raw BQL query" at bounding box center [527, 329] width 85 height 9
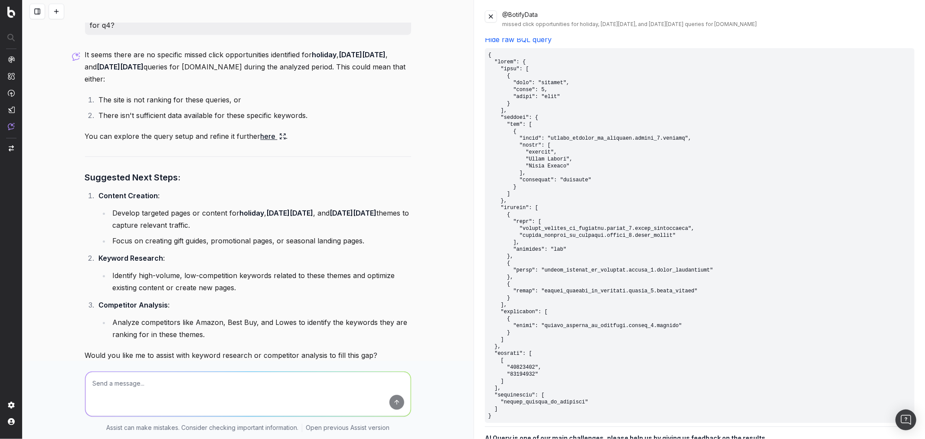
scroll to position [297, 0]
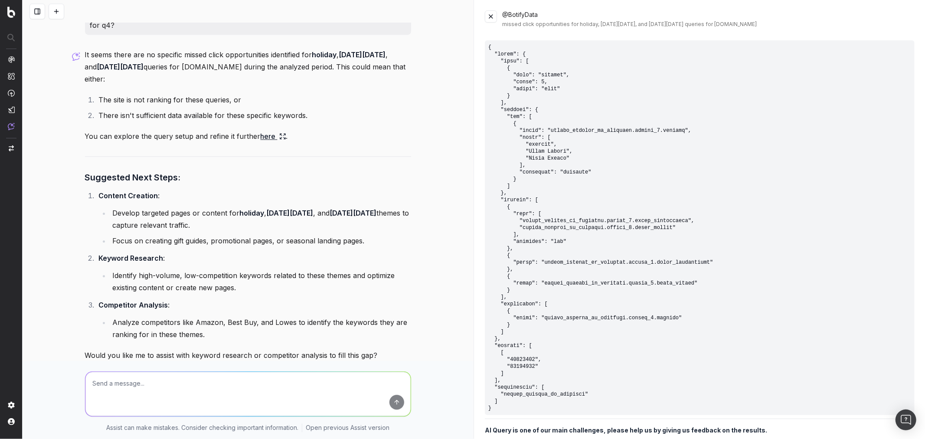
click at [492, 18] on button at bounding box center [491, 16] width 12 height 12
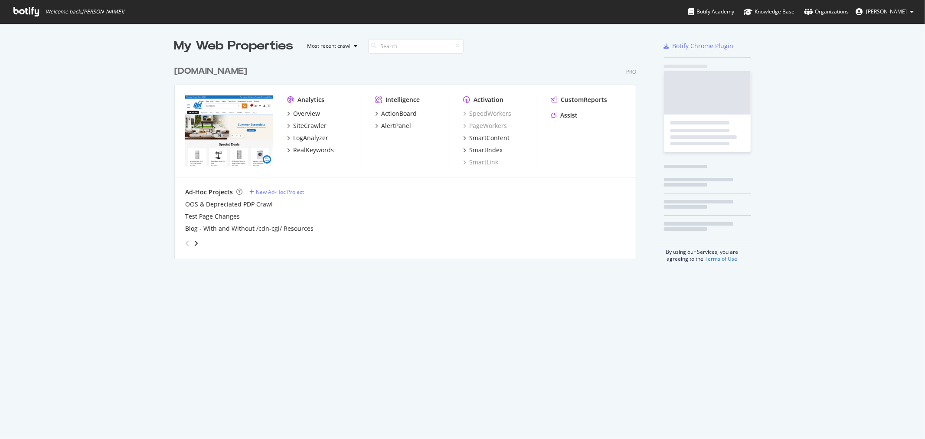
scroll to position [197, 462]
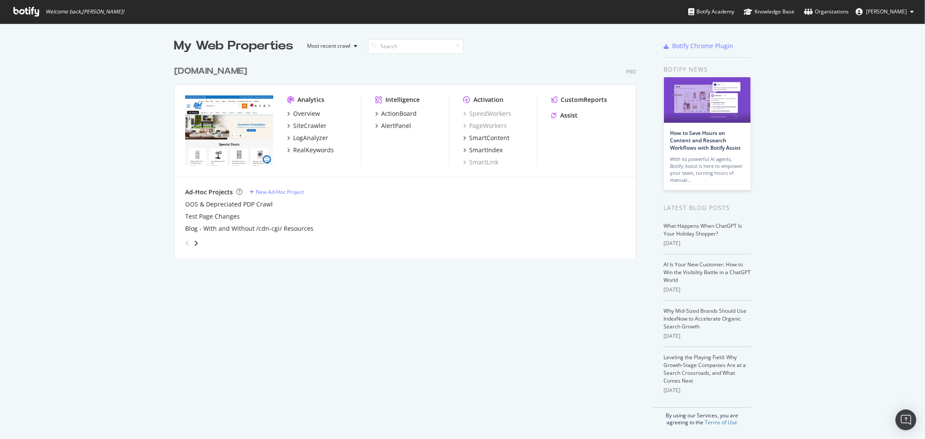
click at [202, 70] on div "abt.com" at bounding box center [210, 71] width 73 height 13
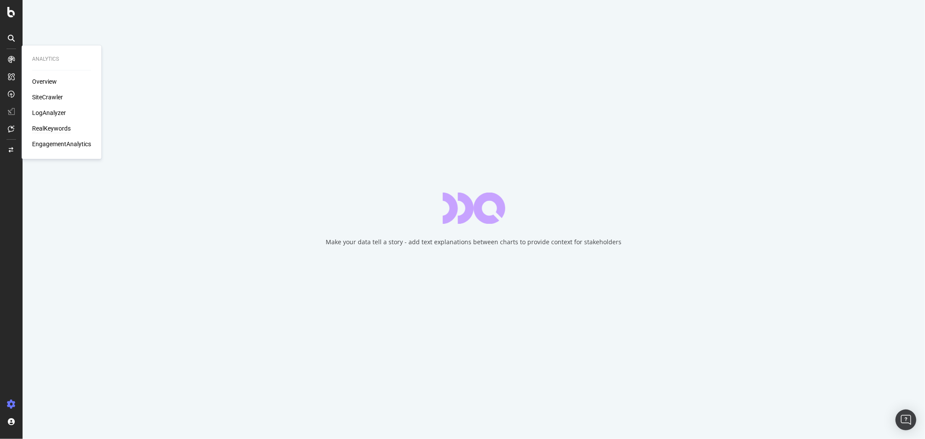
click at [58, 128] on div "RealKeywords" at bounding box center [51, 129] width 39 height 9
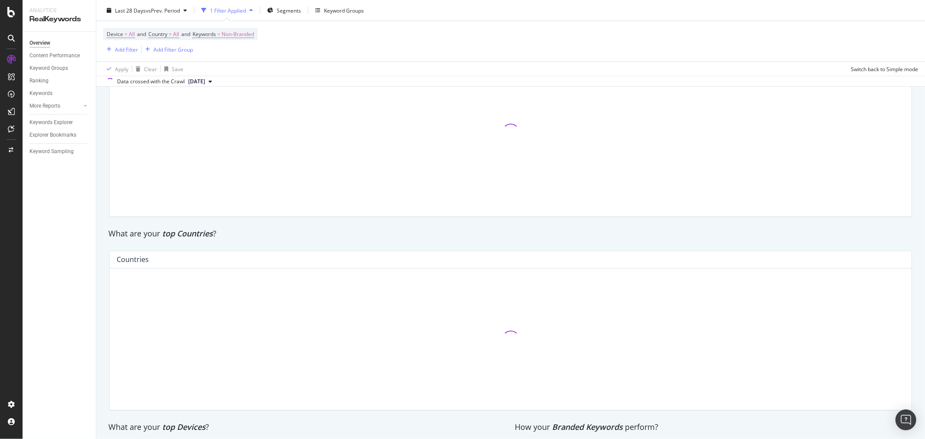
scroll to position [1311, 0]
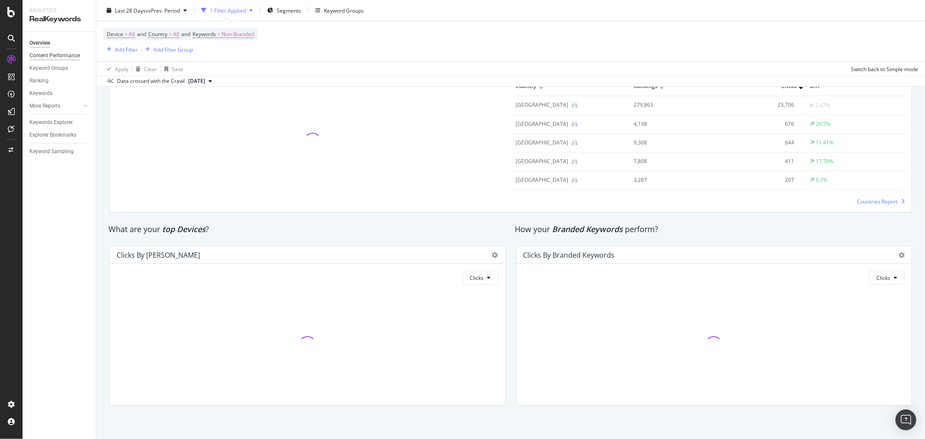
click at [55, 56] on div "Content Performance" at bounding box center [55, 55] width 50 height 9
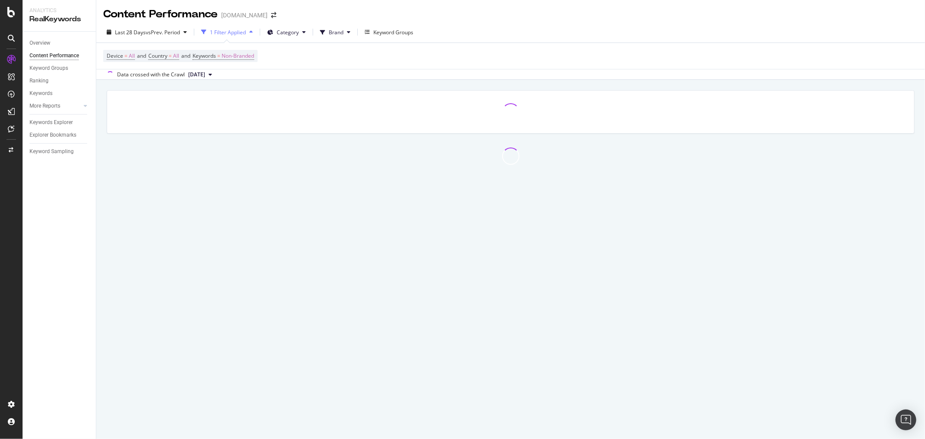
click at [47, 75] on div "Ranking" at bounding box center [63, 81] width 66 height 13
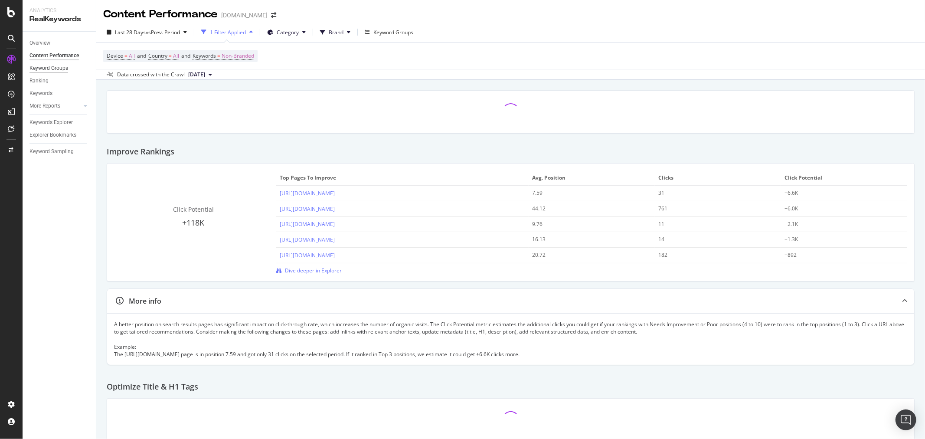
click at [49, 69] on div "Keyword Groups" at bounding box center [49, 68] width 39 height 9
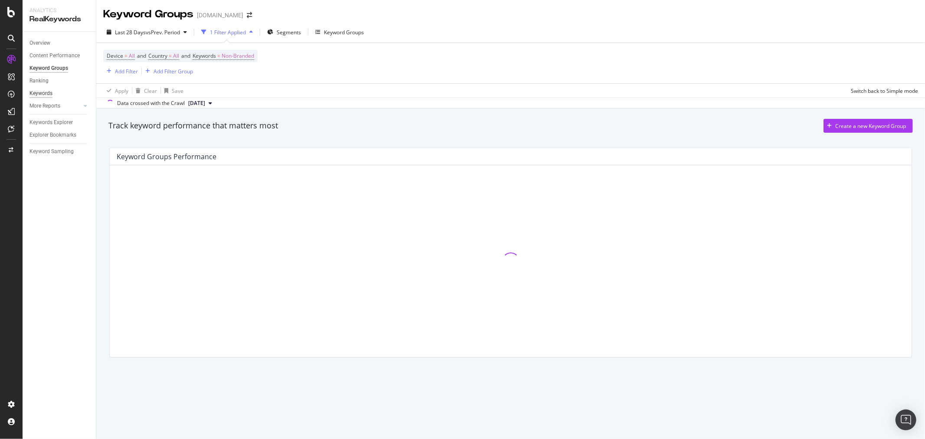
click at [44, 90] on div "Keywords" at bounding box center [41, 93] width 23 height 9
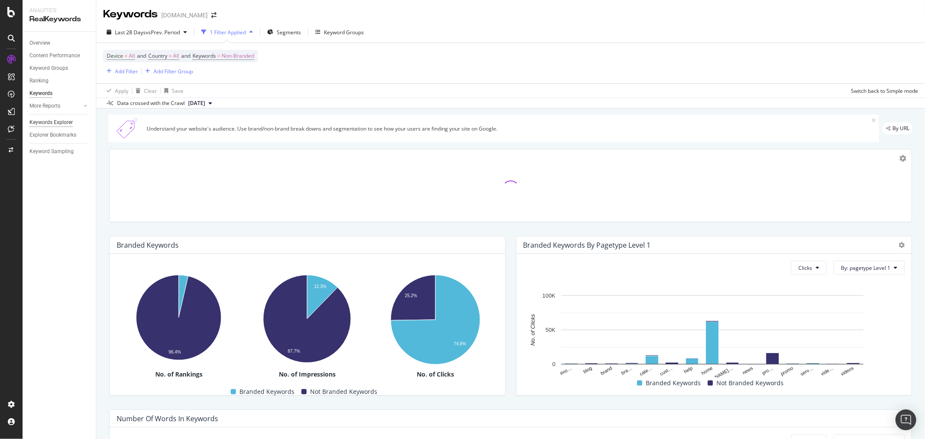
click at [59, 124] on div "Keywords Explorer" at bounding box center [51, 122] width 43 height 9
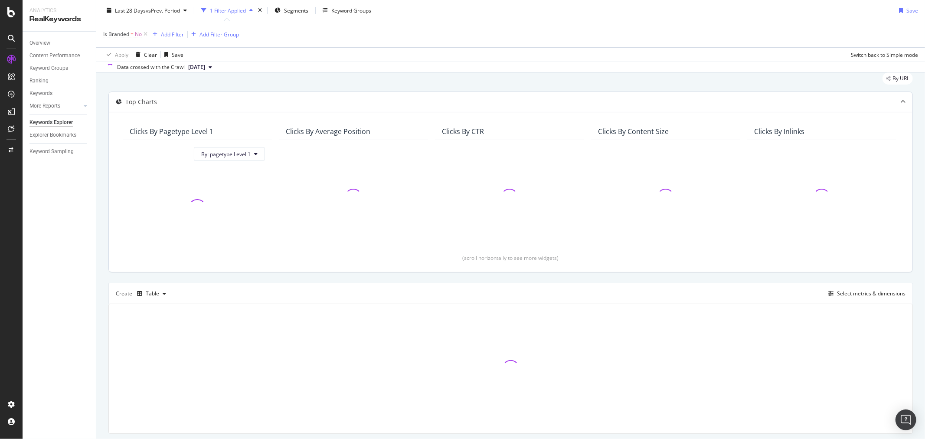
scroll to position [53, 0]
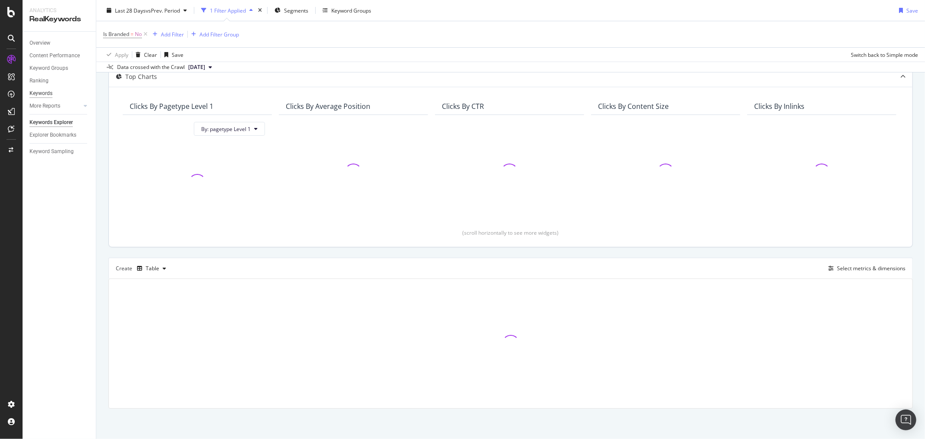
click at [49, 89] on div "Keywords" at bounding box center [41, 93] width 23 height 9
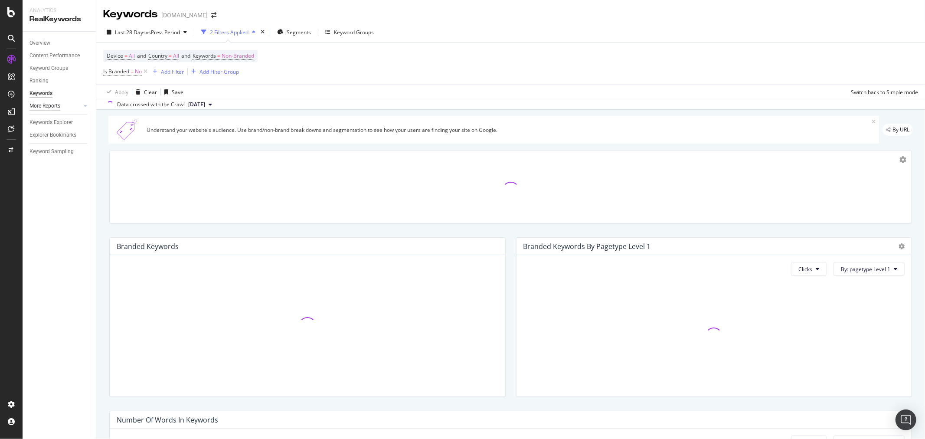
click at [49, 105] on div "More Reports" at bounding box center [45, 106] width 31 height 9
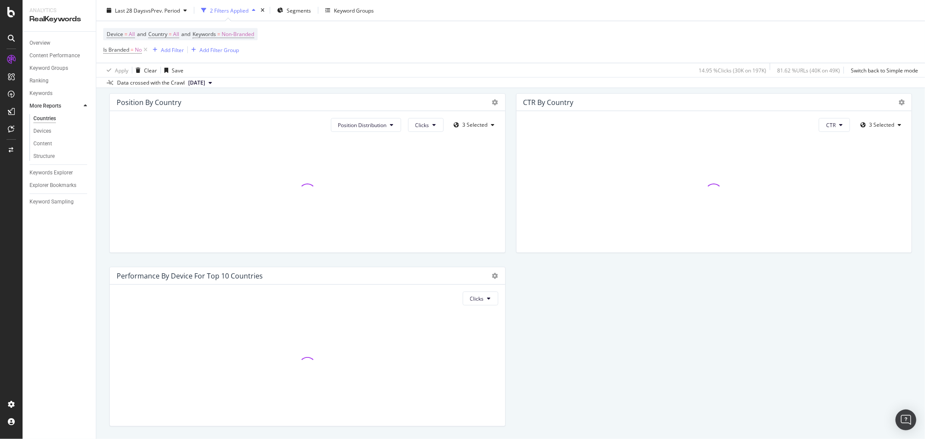
scroll to position [864, 0]
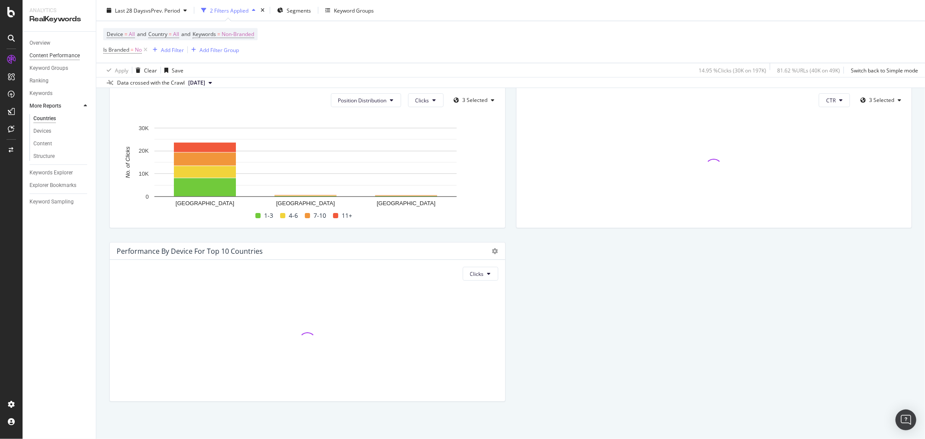
click at [58, 58] on div "Content Performance" at bounding box center [55, 55] width 50 height 9
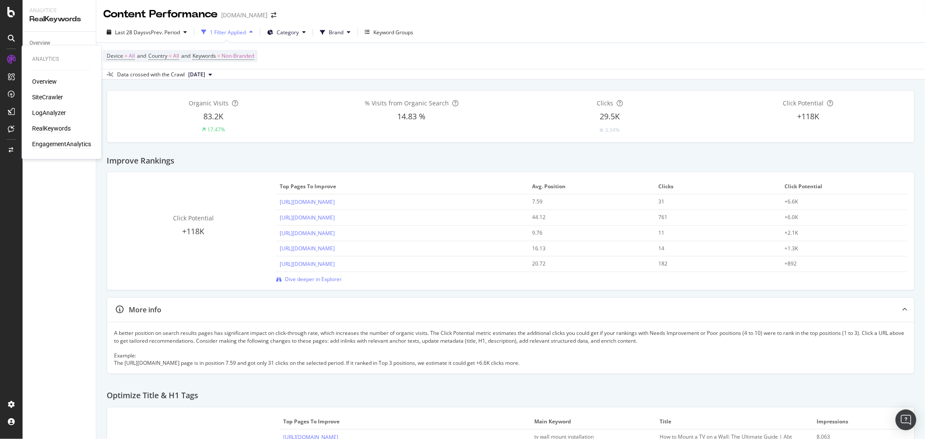
drag, startPoint x: 66, startPoint y: 142, endPoint x: 72, endPoint y: 140, distance: 6.9
click at [66, 142] on div "EngagementAnalytics" at bounding box center [61, 144] width 59 height 9
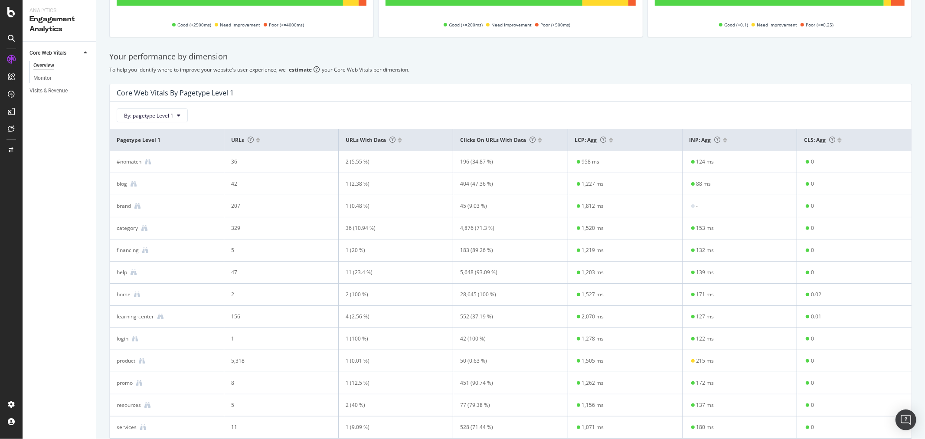
scroll to position [179, 0]
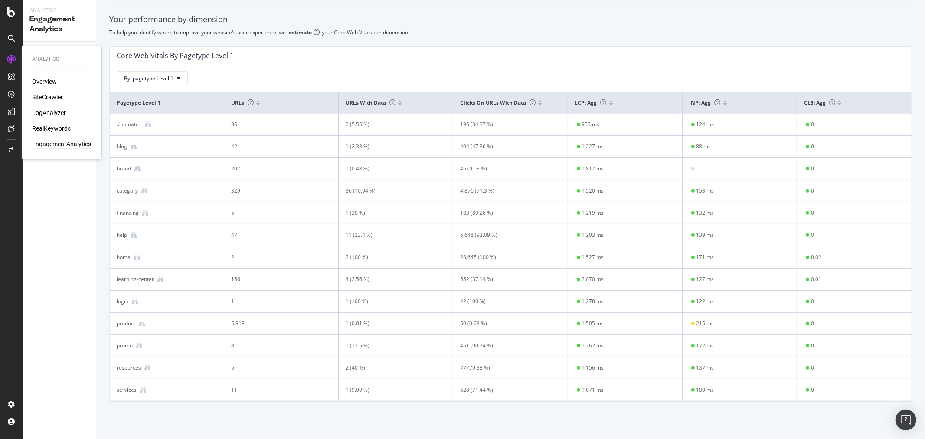
click at [55, 98] on div "SiteCrawler" at bounding box center [47, 97] width 31 height 9
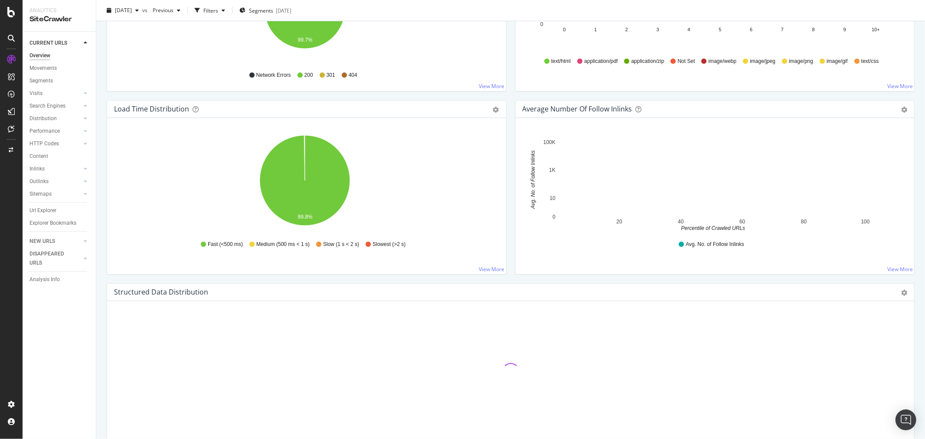
scroll to position [338, 0]
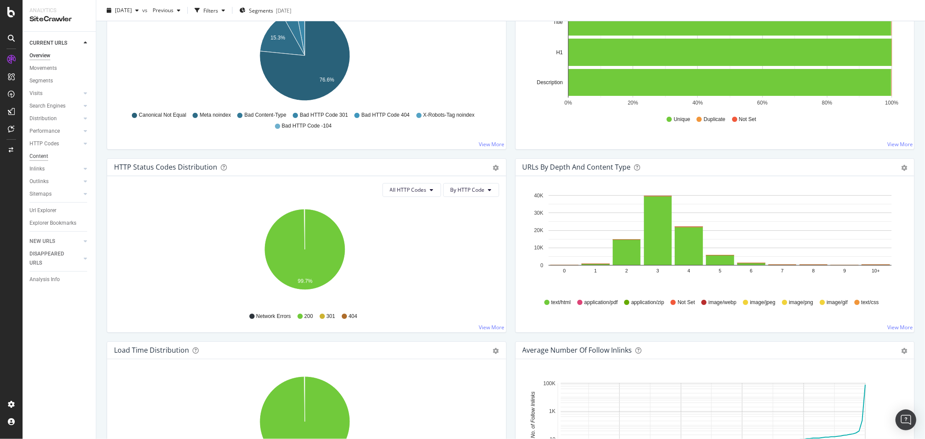
click at [41, 154] on div "Content" at bounding box center [39, 156] width 19 height 9
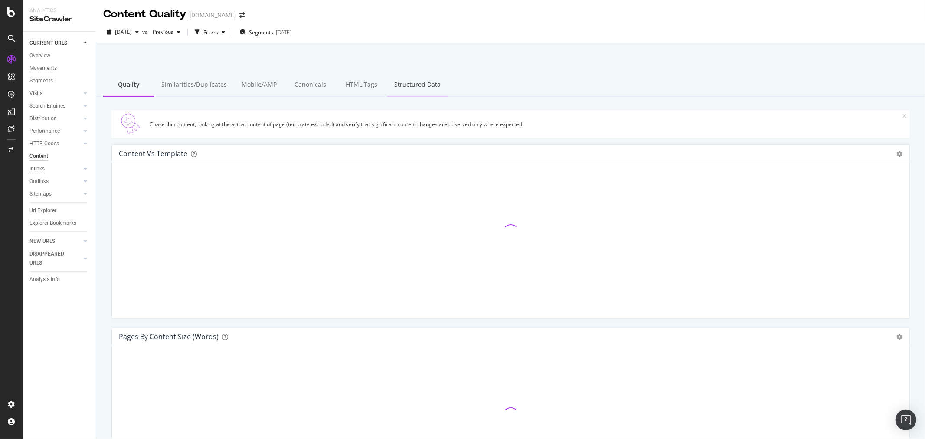
click at [400, 86] on div "Structured Data" at bounding box center [417, 85] width 60 height 24
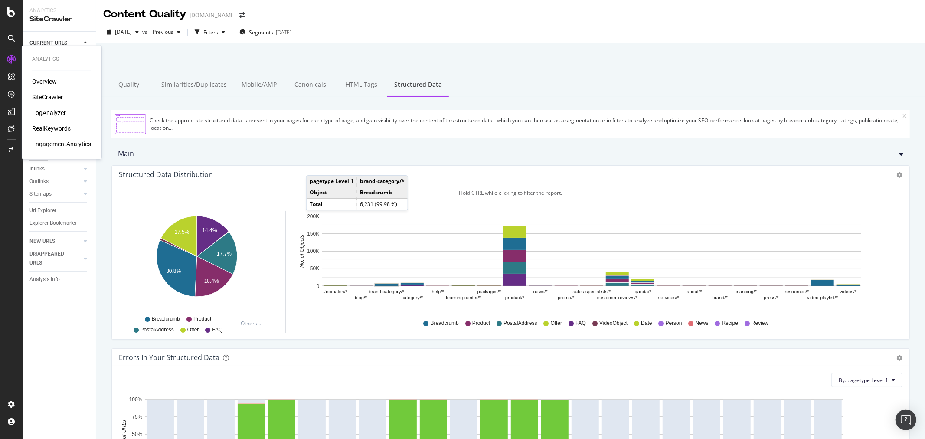
click at [58, 129] on div "RealKeywords" at bounding box center [51, 129] width 39 height 9
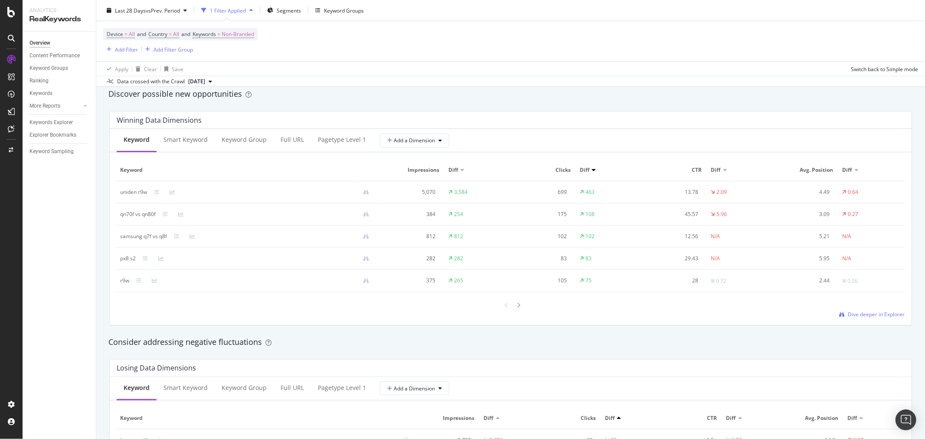
scroll to position [743, 0]
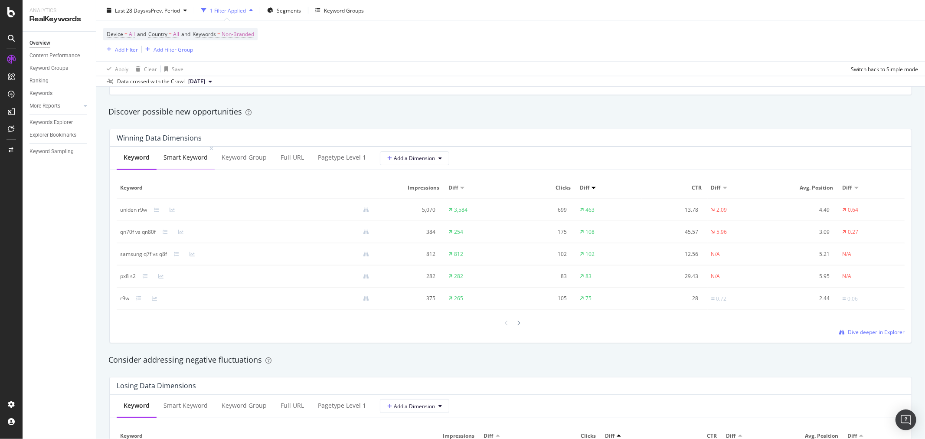
click at [188, 169] on div "Smart Keyword" at bounding box center [186, 158] width 58 height 24
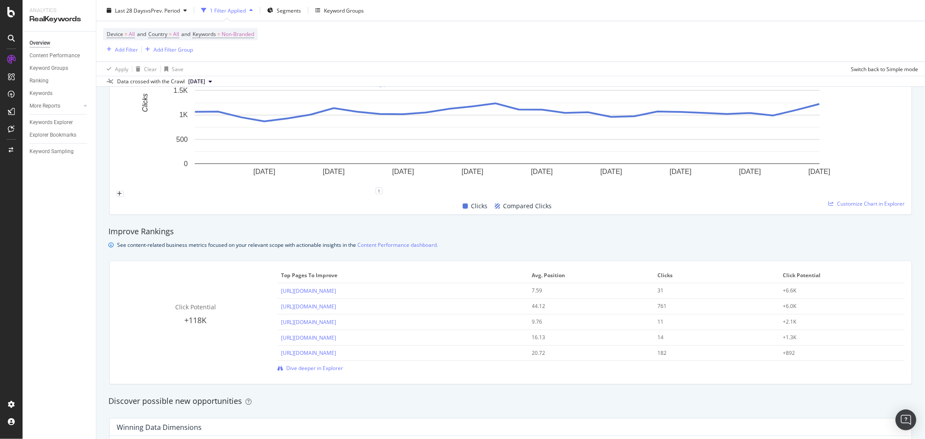
scroll to position [116, 0]
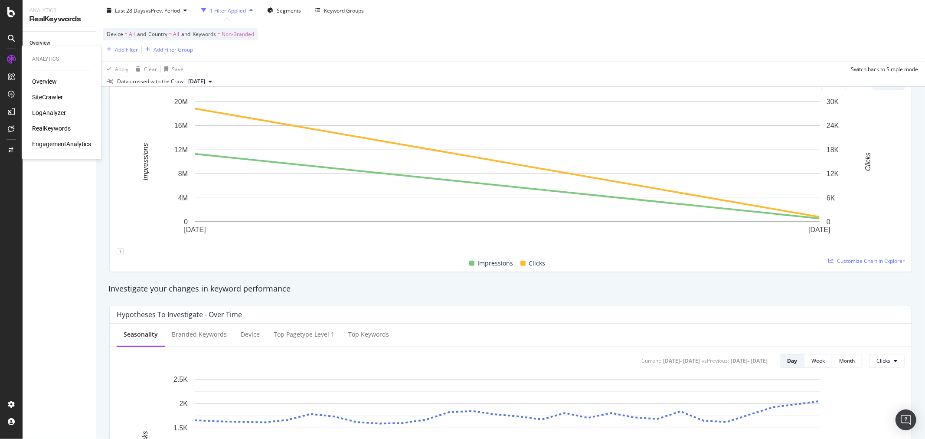
click at [57, 142] on div "EngagementAnalytics" at bounding box center [61, 144] width 59 height 9
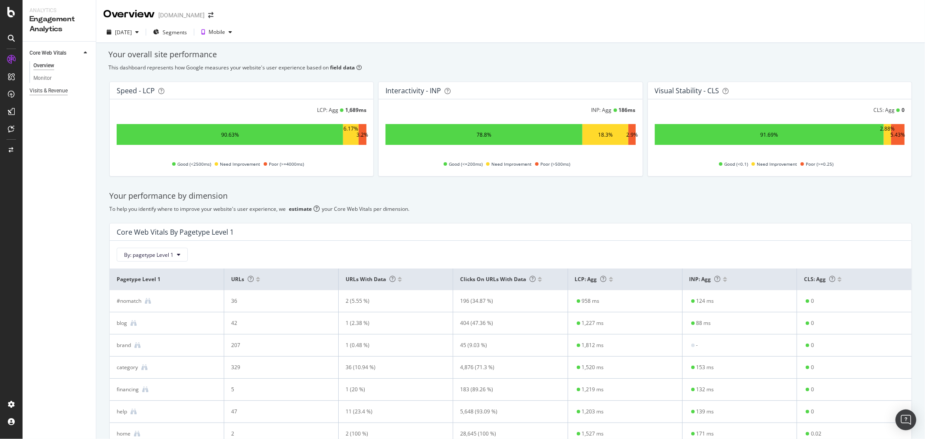
click at [58, 90] on div "Visits & Revenue" at bounding box center [49, 90] width 38 height 9
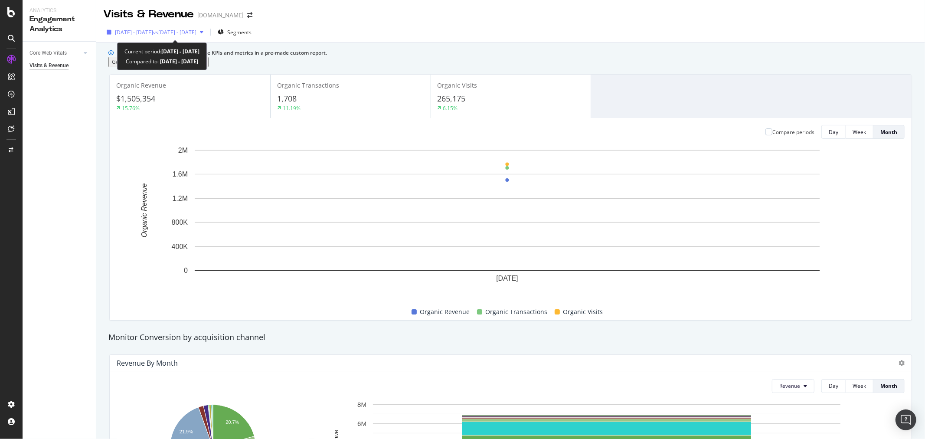
click at [206, 28] on div "2025 Aug. 4th - Aug. 31st vs 2025 Jul. 7th - Aug. 3rd" at bounding box center [155, 32] width 104 height 13
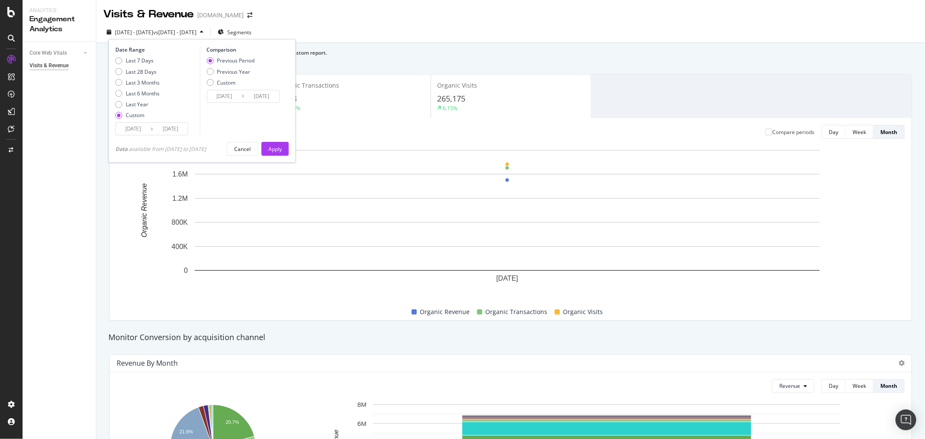
click at [141, 129] on input "2025/08/04" at bounding box center [133, 129] width 35 height 12
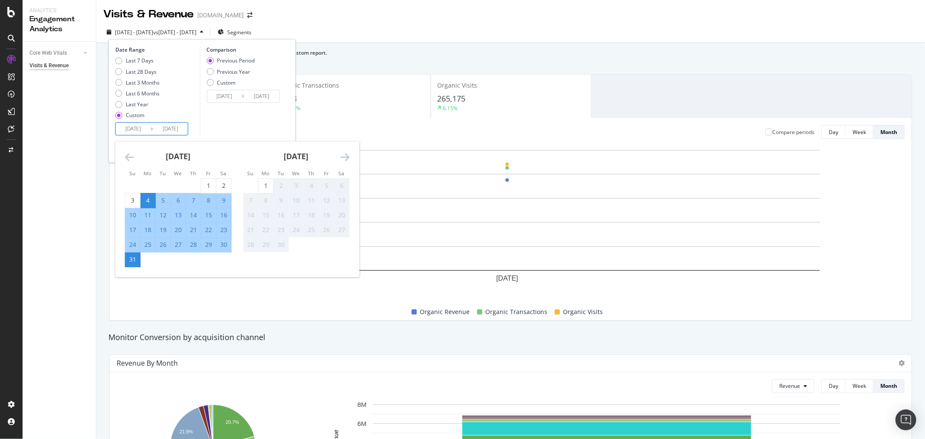
click at [133, 151] on div "August 2025" at bounding box center [178, 159] width 107 height 37
click at [131, 161] on icon "Move backward to switch to the previous month." at bounding box center [129, 157] width 9 height 10
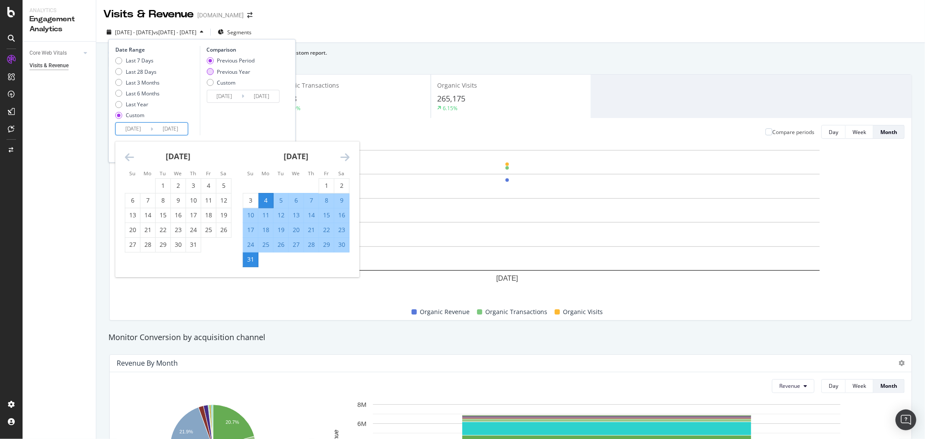
click at [230, 71] on div "Previous Year" at bounding box center [233, 71] width 33 height 7
type input "2024/08/05"
type input "2024/09/01"
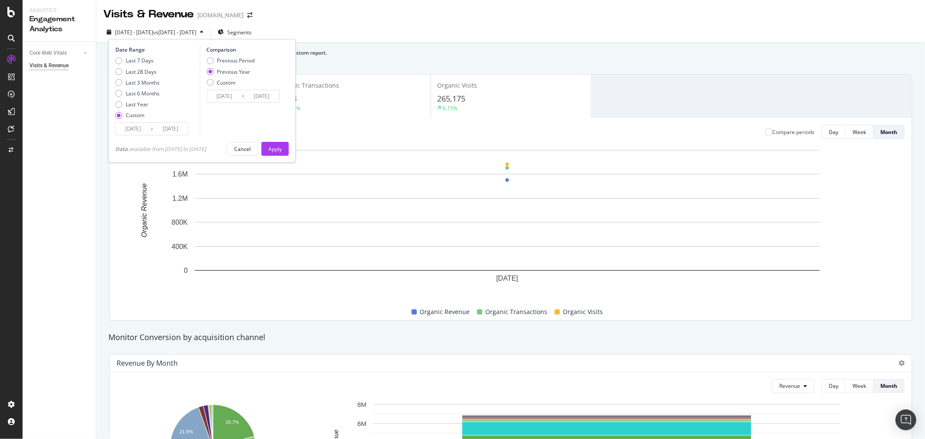
click at [149, 134] on input "2025/08/04" at bounding box center [133, 129] width 35 height 12
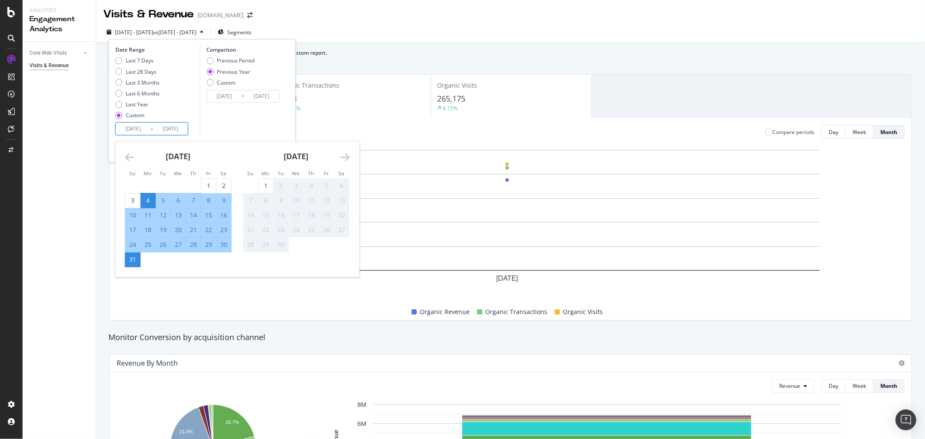
click at [130, 159] on icon "Move backward to switch to the previous month." at bounding box center [129, 157] width 9 height 10
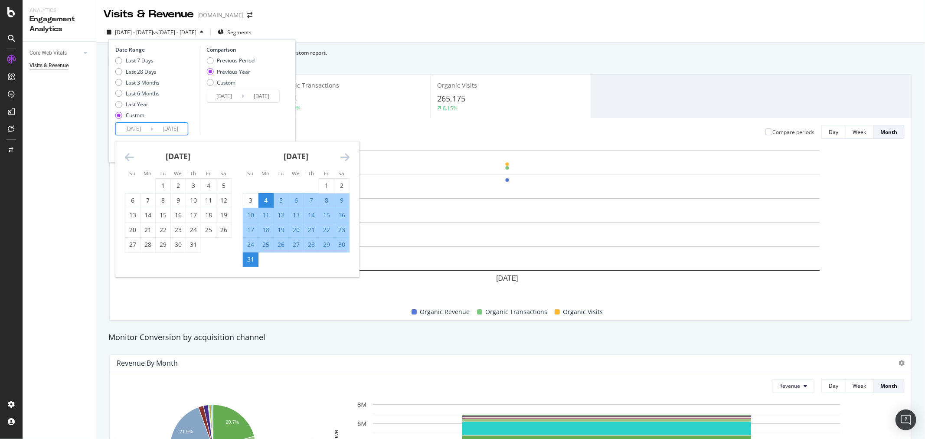
click at [266, 245] on div "25" at bounding box center [266, 244] width 15 height 9
type input "2025/08/25"
type input "2024/08/26"
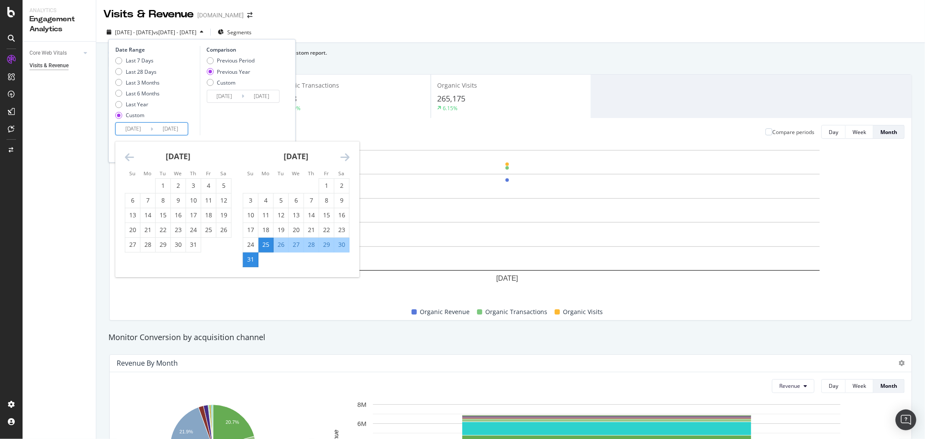
click at [345, 152] on icon "Move forward to switch to the next month." at bounding box center [345, 157] width 9 height 10
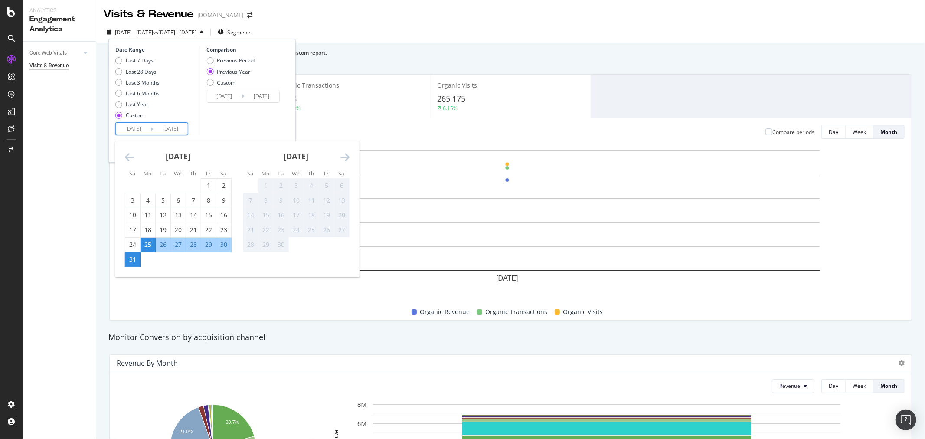
click at [269, 186] on div "1" at bounding box center [266, 185] width 15 height 9
type input "2025/09/01"
type input "2024/09/02"
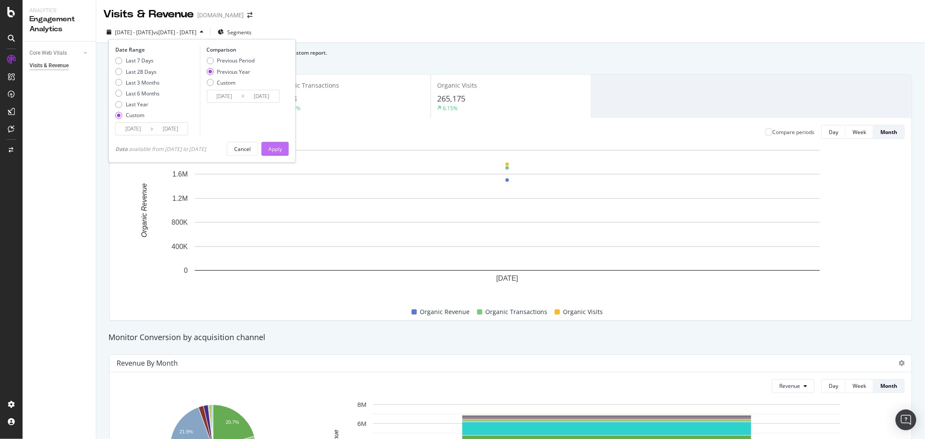
click at [276, 150] on div "Apply" at bounding box center [275, 148] width 13 height 7
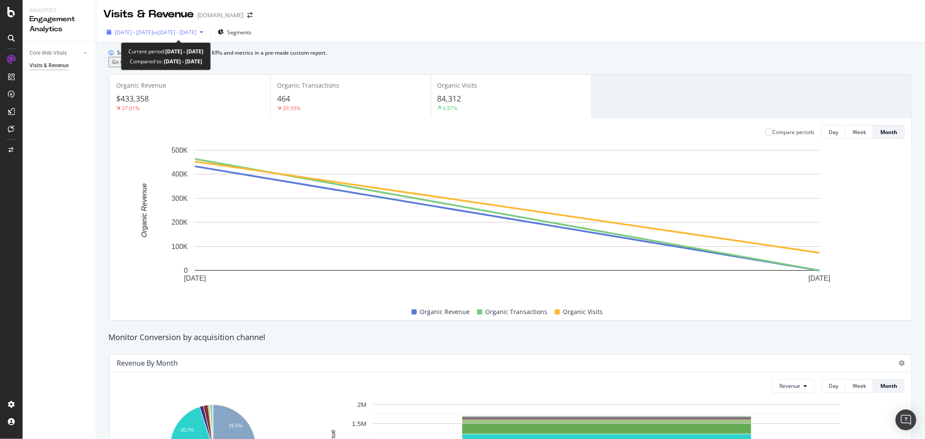
click at [197, 33] on span "vs 2024 Aug. 26th - Sep. 2nd" at bounding box center [174, 32] width 43 height 7
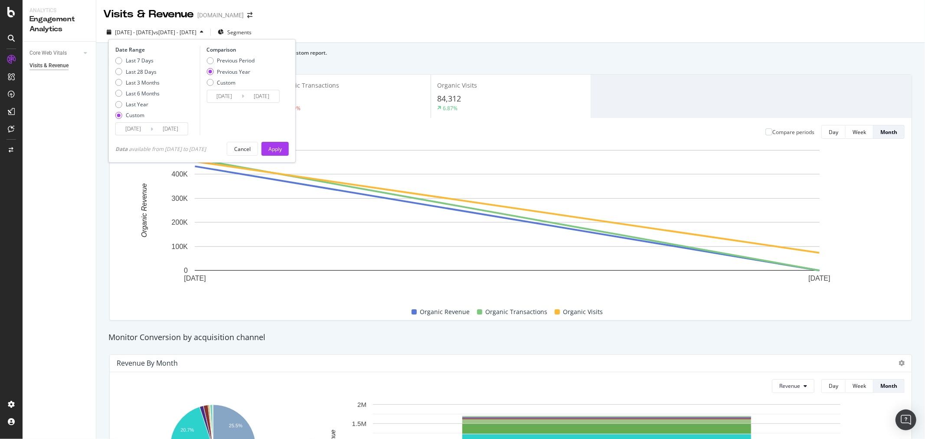
click at [282, 97] on div "Comparison Previous Period Previous Year Custom 2024/08/26 Navigate forward to …" at bounding box center [241, 90] width 82 height 89
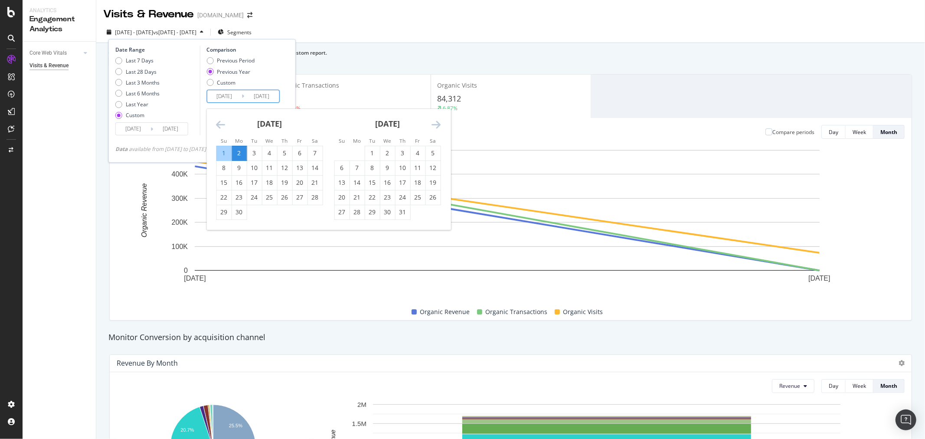
click at [279, 95] on input "2024/09/02" at bounding box center [261, 96] width 35 height 12
click at [228, 152] on div "1" at bounding box center [223, 153] width 15 height 9
type input "2024/09/01"
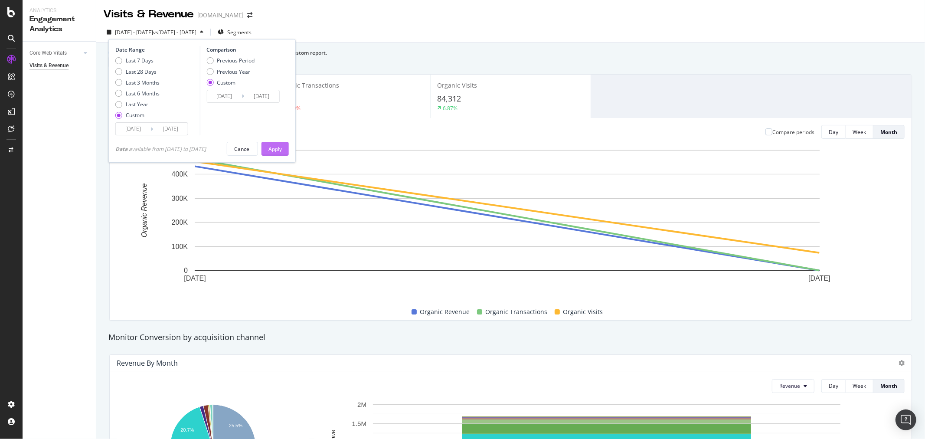
click at [281, 148] on div "Apply" at bounding box center [275, 148] width 13 height 7
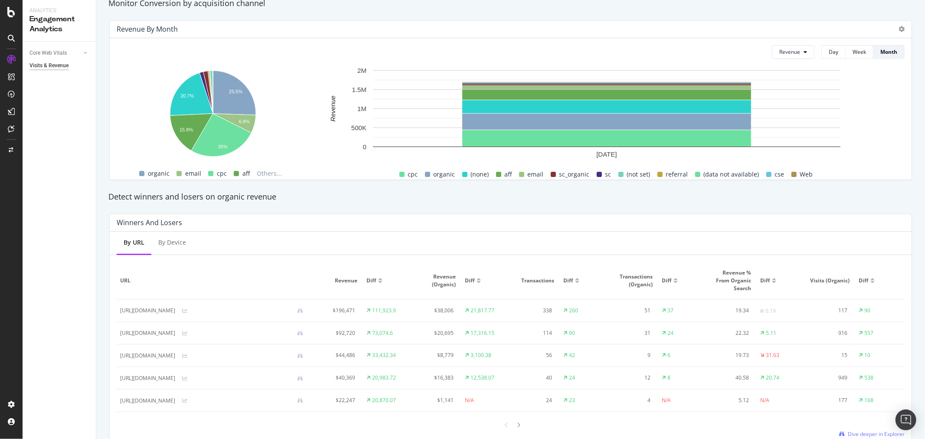
scroll to position [401, 0]
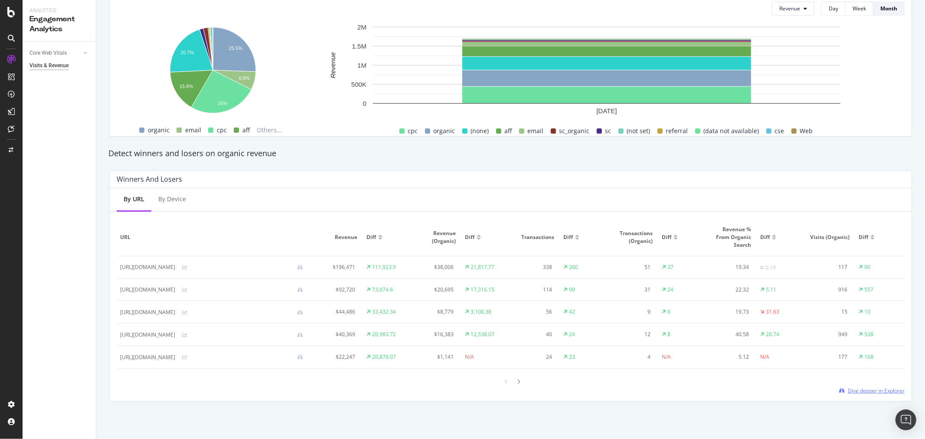
click at [848, 394] on span "Dive deeper in Explorer" at bounding box center [876, 390] width 57 height 7
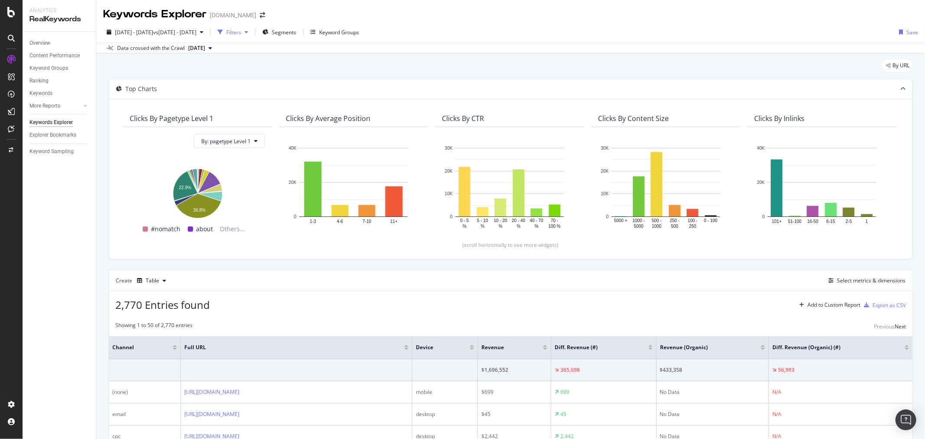
click at [241, 31] on div "Filters" at bounding box center [233, 32] width 15 height 7
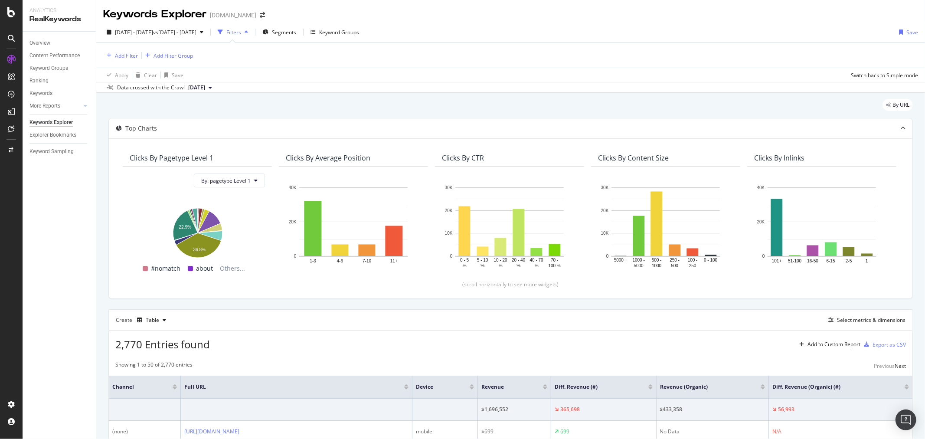
click at [241, 31] on div "Filters" at bounding box center [233, 32] width 15 height 7
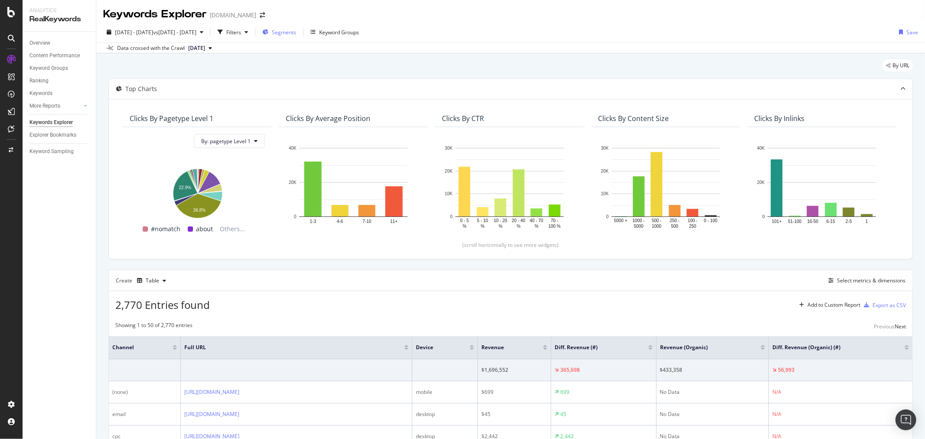
click at [296, 38] on div "Segments" at bounding box center [279, 32] width 34 height 13
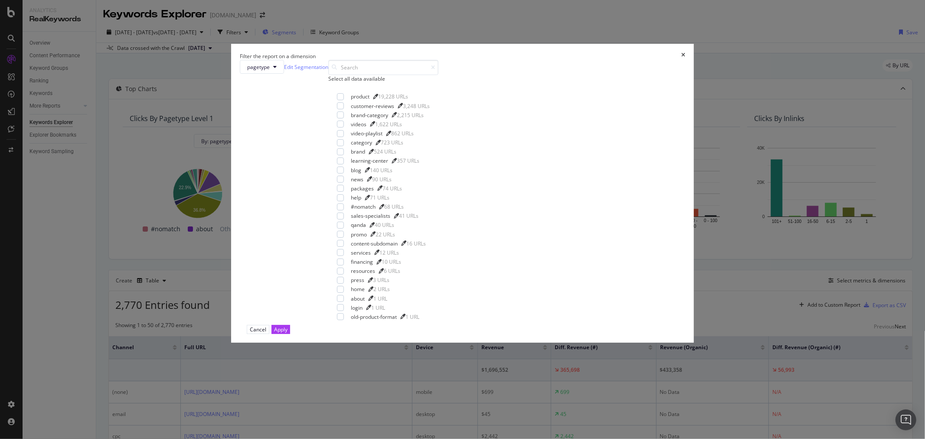
click at [319, 38] on div "Filter the report on a dimension pagetype Edit Segmentation Select all data ava…" at bounding box center [462, 219] width 925 height 439
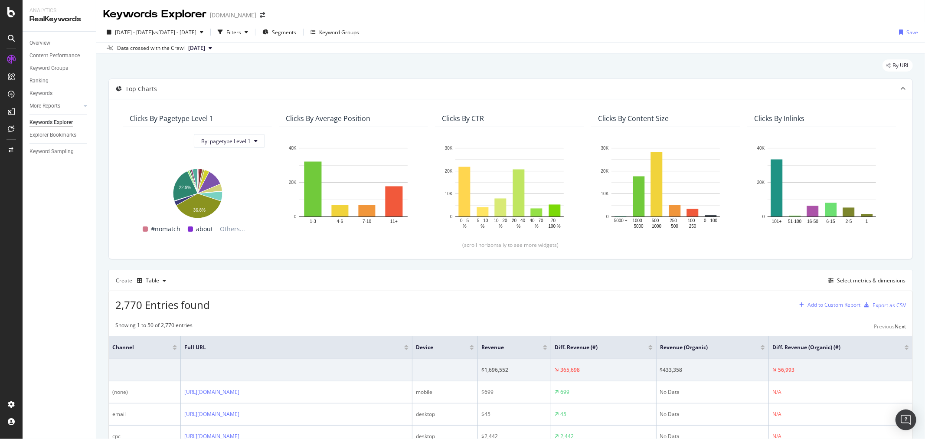
click at [814, 303] on div "Add to Custom Report" at bounding box center [834, 304] width 53 height 5
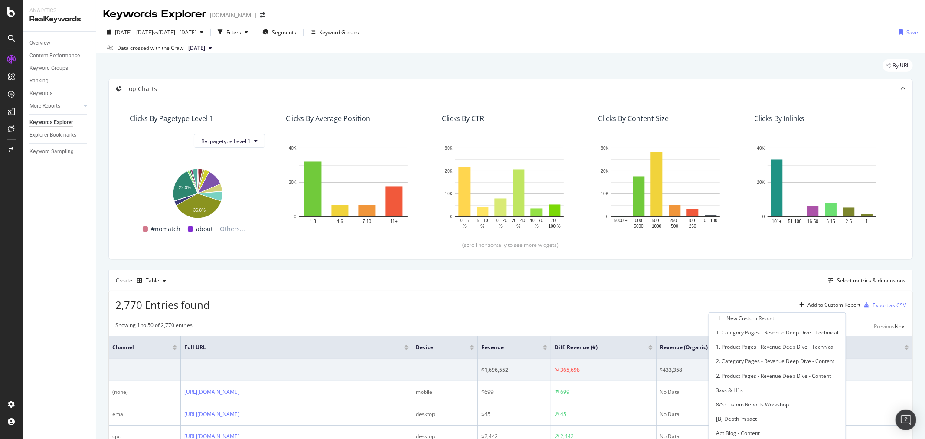
click at [749, 291] on div "2,770 Entries found Add to Custom Report Export as CSV" at bounding box center [511, 301] width 804 height 21
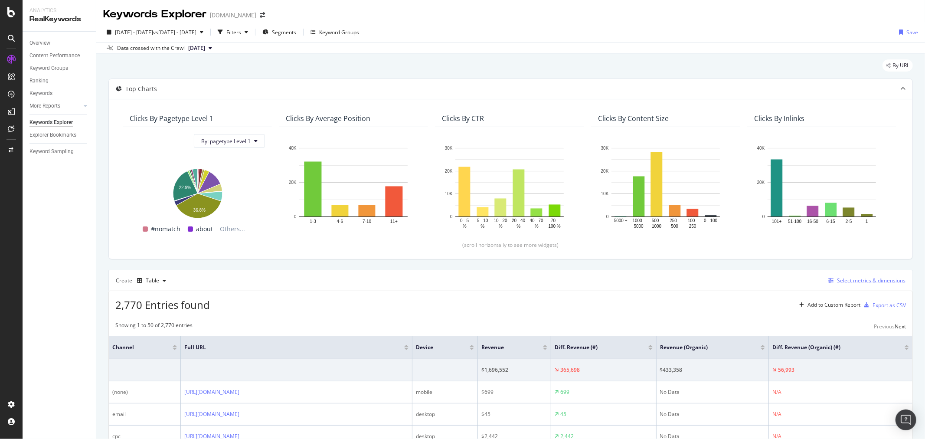
click at [843, 282] on div "Select metrics & dimensions" at bounding box center [871, 280] width 69 height 7
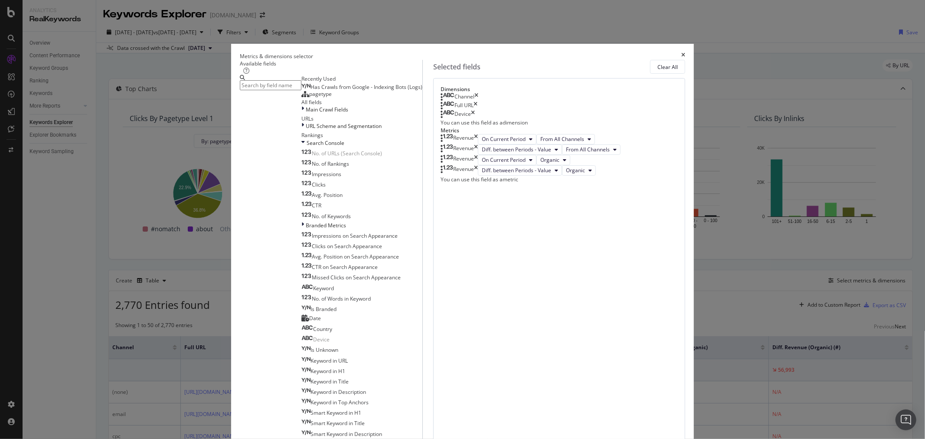
click at [475, 102] on div "Channel" at bounding box center [465, 97] width 20 height 9
click at [566, 143] on span "From All Channels" at bounding box center [563, 138] width 44 height 7
click at [574, 239] on span "Organic" at bounding box center [573, 240] width 45 height 8
click at [621, 155] on button "From All Channels" at bounding box center [591, 149] width 59 height 10
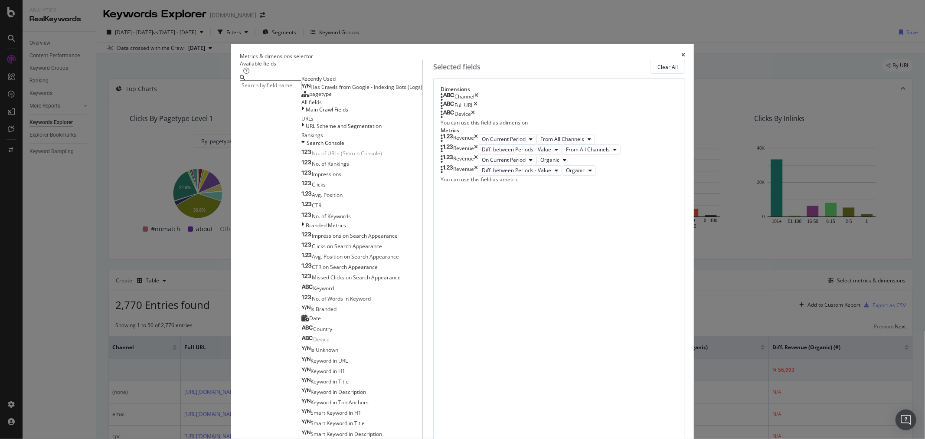
click at [474, 165] on div "Revenue" at bounding box center [463, 160] width 21 height 10
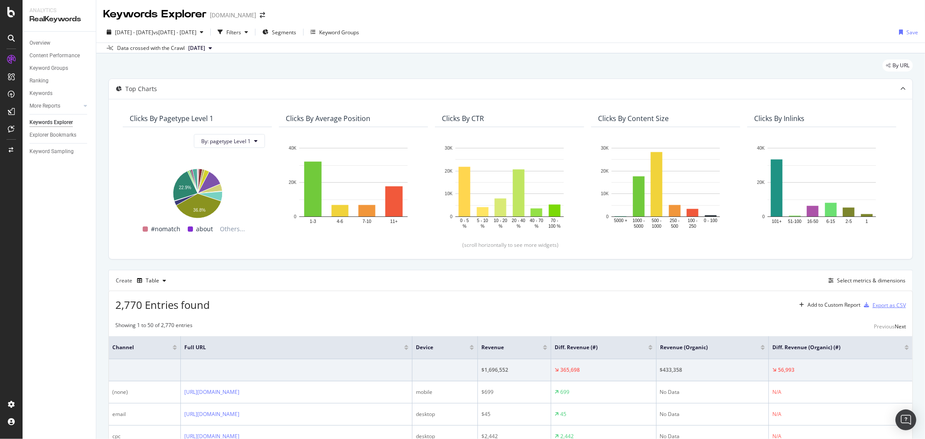
click at [877, 309] on div "Export as CSV" at bounding box center [884, 304] width 46 height 13
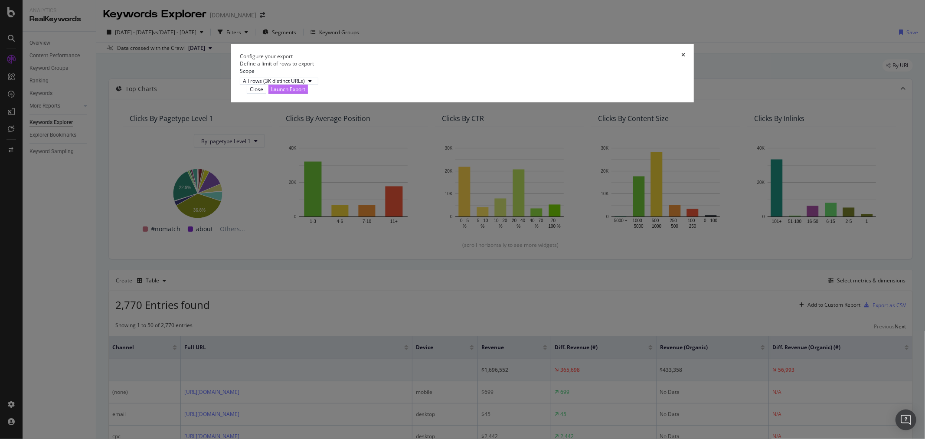
click at [305, 93] on div "Launch Export" at bounding box center [288, 88] width 34 height 7
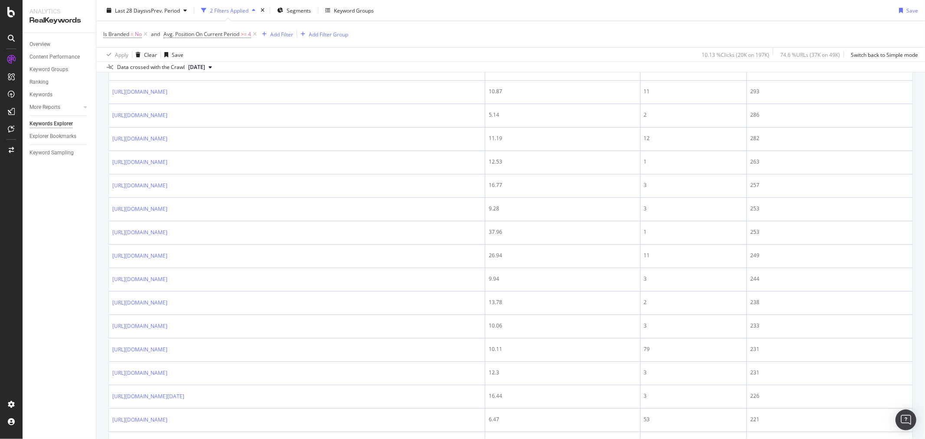
scroll to position [664, 0]
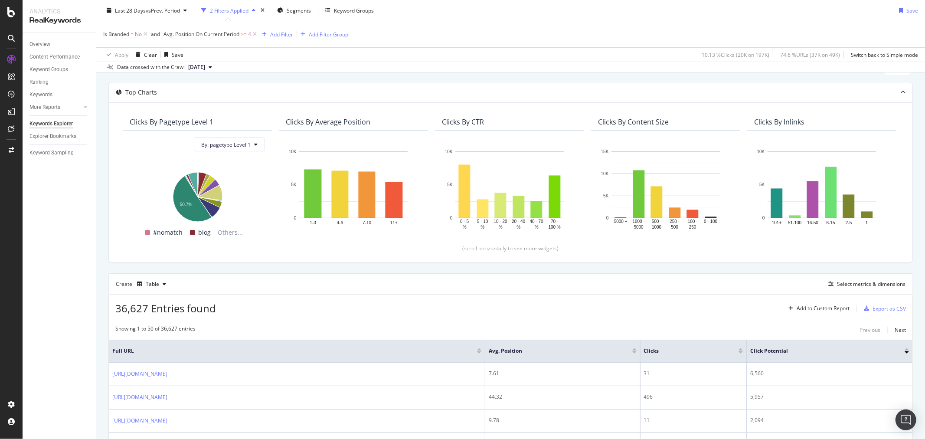
drag, startPoint x: 291, startPoint y: 261, endPoint x: 424, endPoint y: 285, distance: 135.2
click at [424, 285] on div "Create Table Select metrics & dimensions" at bounding box center [510, 283] width 805 height 21
